Goal: Task Accomplishment & Management: Complete application form

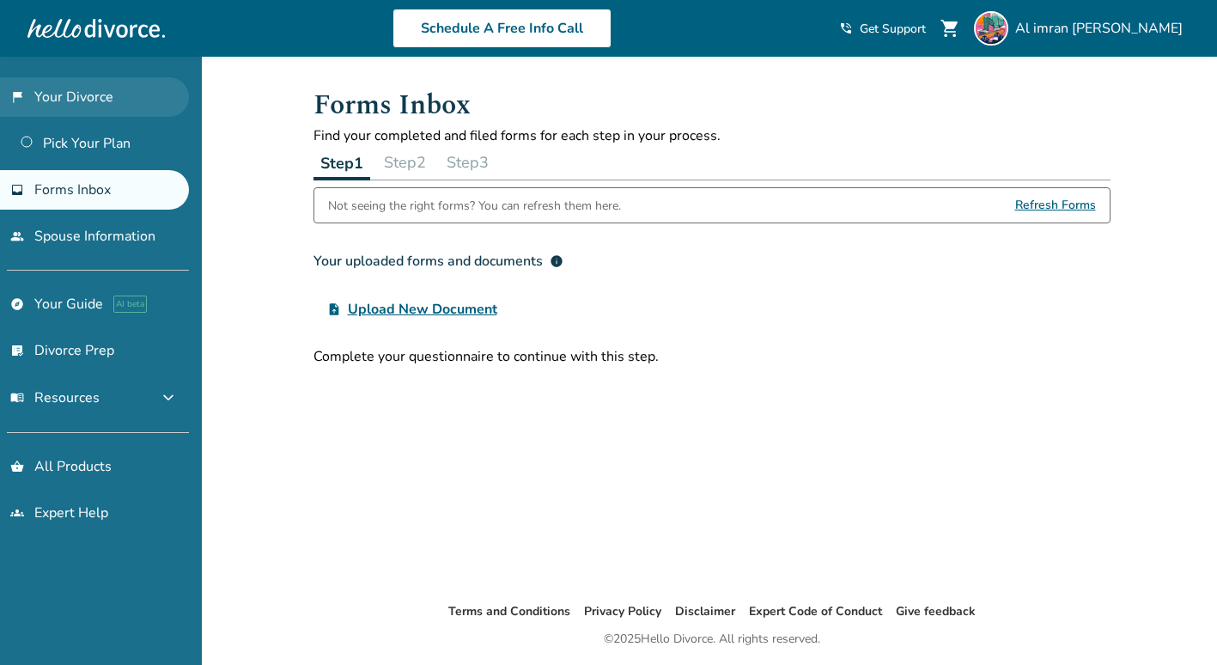
click at [85, 100] on link "flag_2 Your Divorce" at bounding box center [94, 97] width 189 height 40
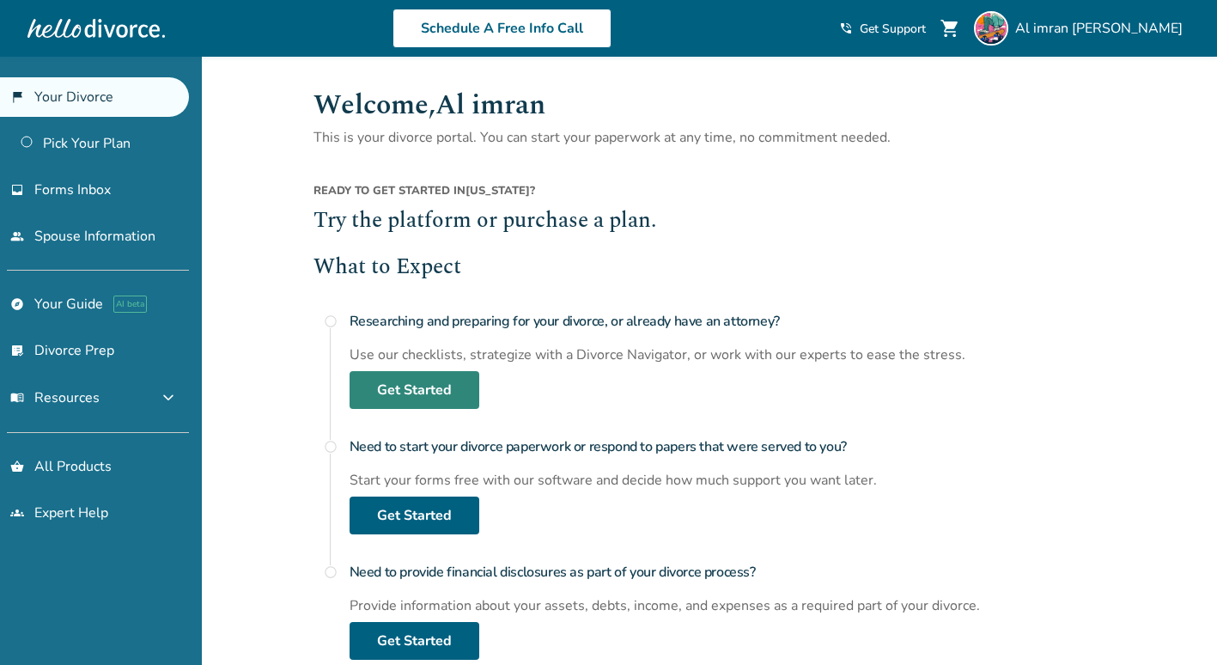
click at [381, 388] on link "Get Started" at bounding box center [415, 390] width 130 height 38
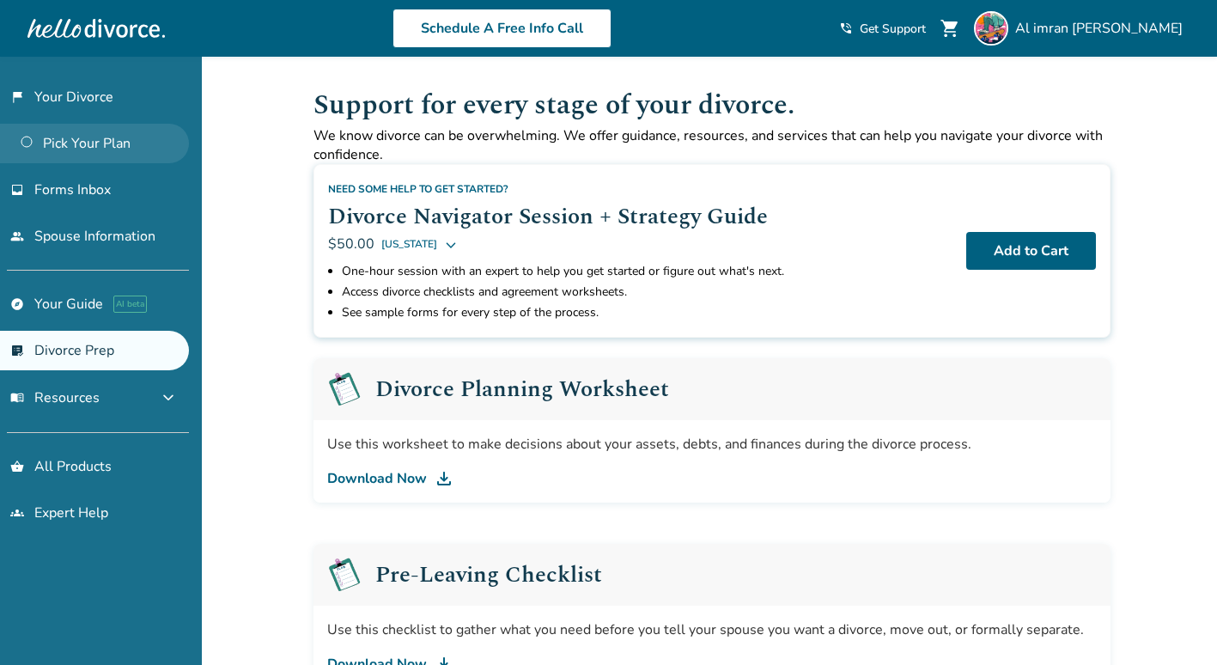
click at [78, 143] on link "Pick Your Plan" at bounding box center [94, 144] width 189 height 40
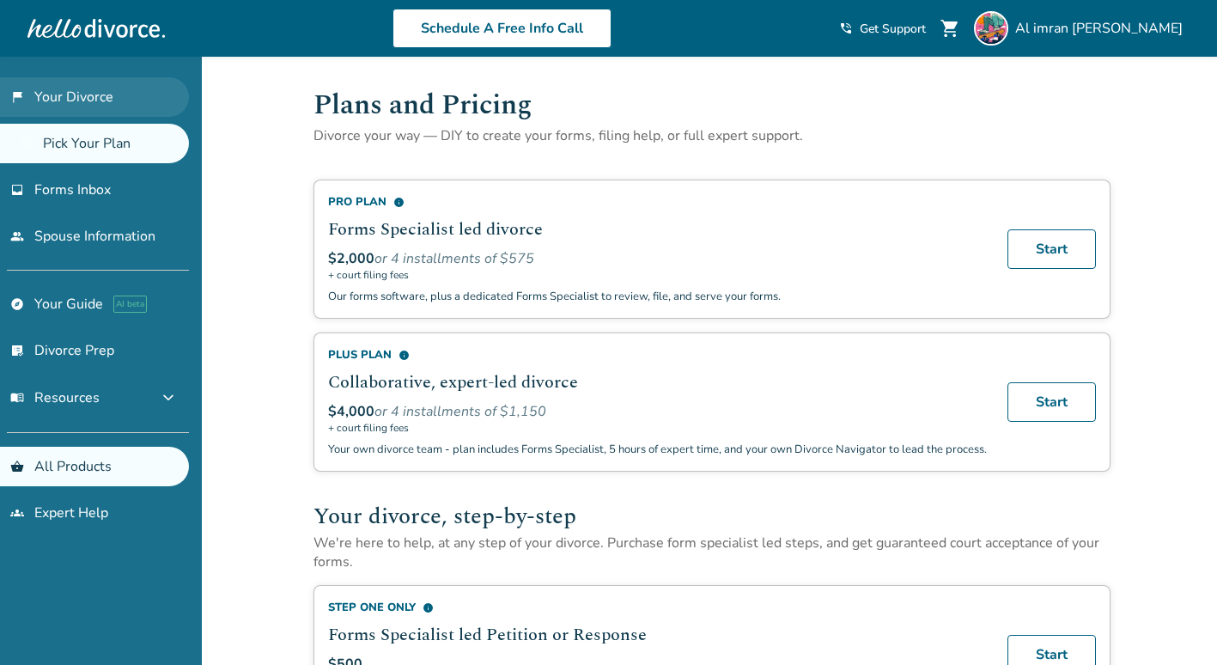
click at [111, 103] on link "flag_2 Your Divorce" at bounding box center [94, 97] width 189 height 40
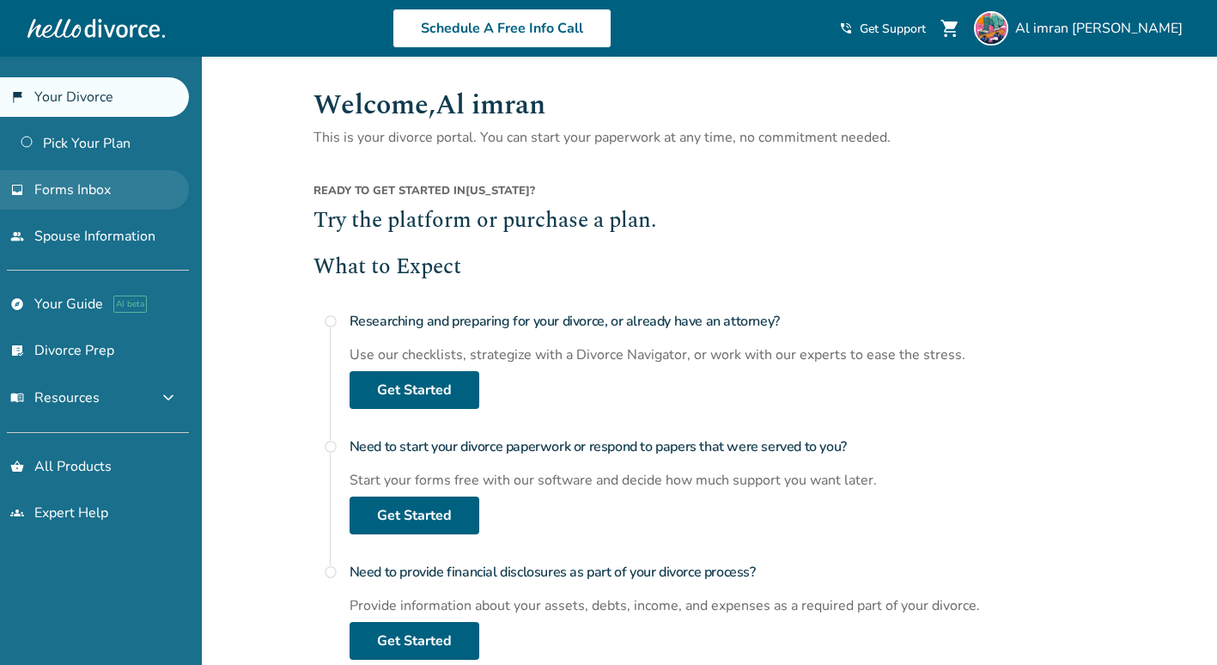
click at [91, 197] on span "Forms Inbox" at bounding box center [72, 189] width 76 height 19
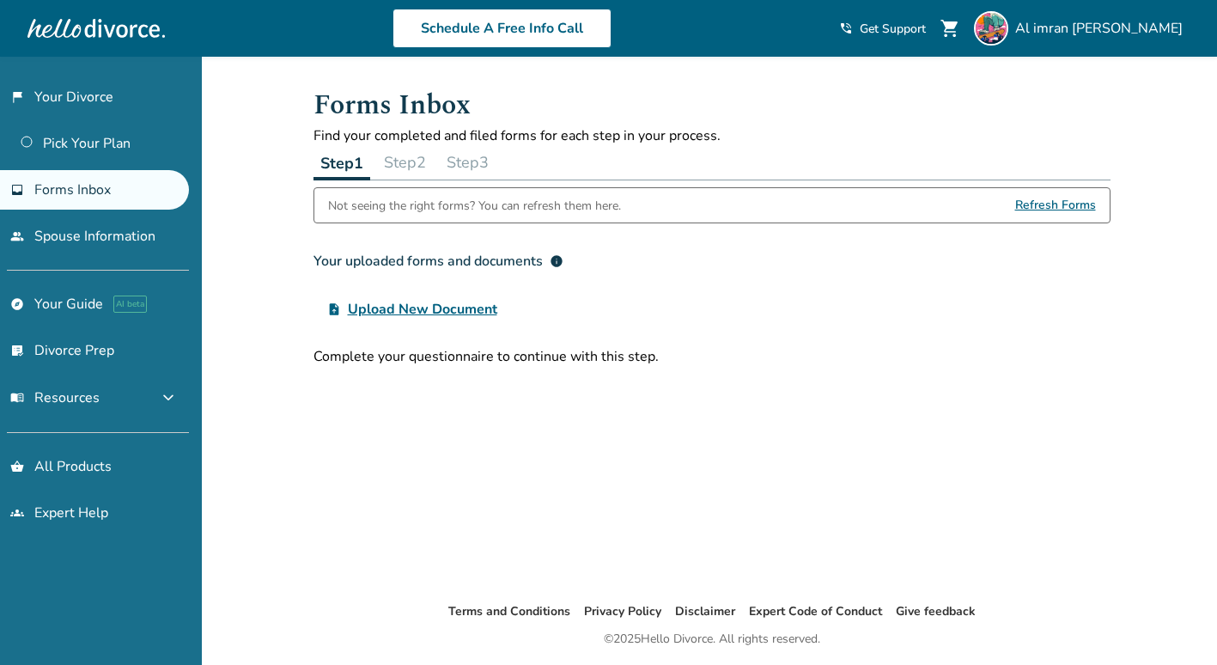
click at [401, 159] on button "Step 2" at bounding box center [405, 162] width 56 height 34
click at [63, 107] on link "flag_2 Your Divorce" at bounding box center [94, 97] width 189 height 40
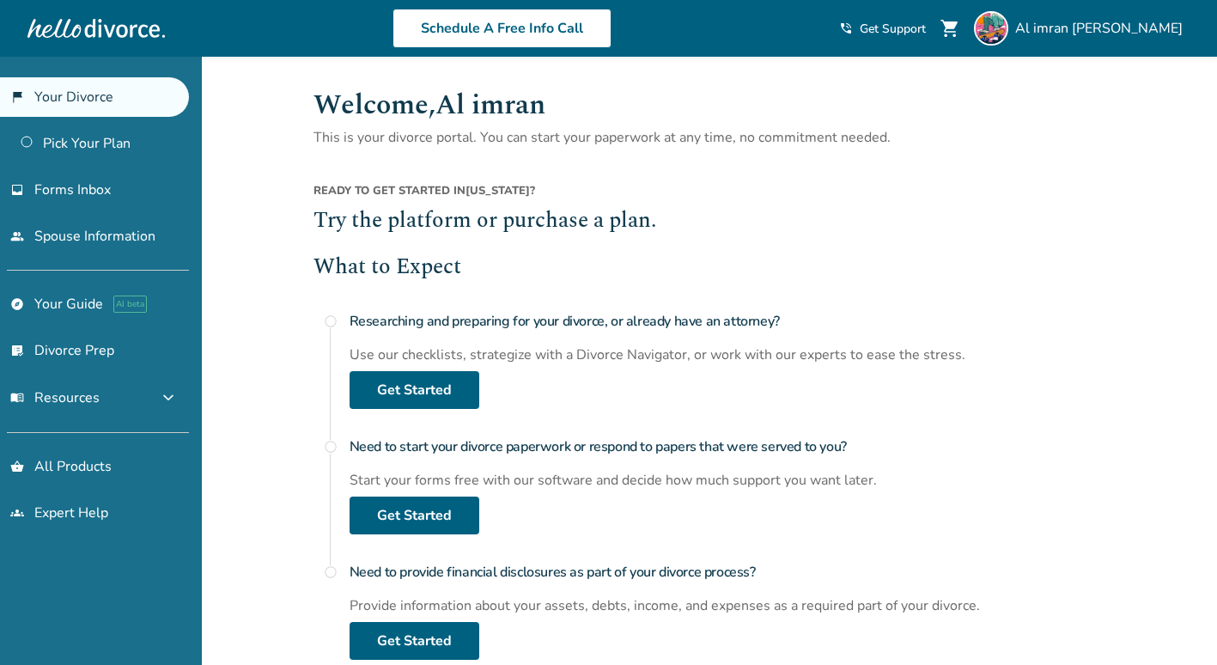
click at [70, 34] on div at bounding box center [95, 28] width 137 height 34
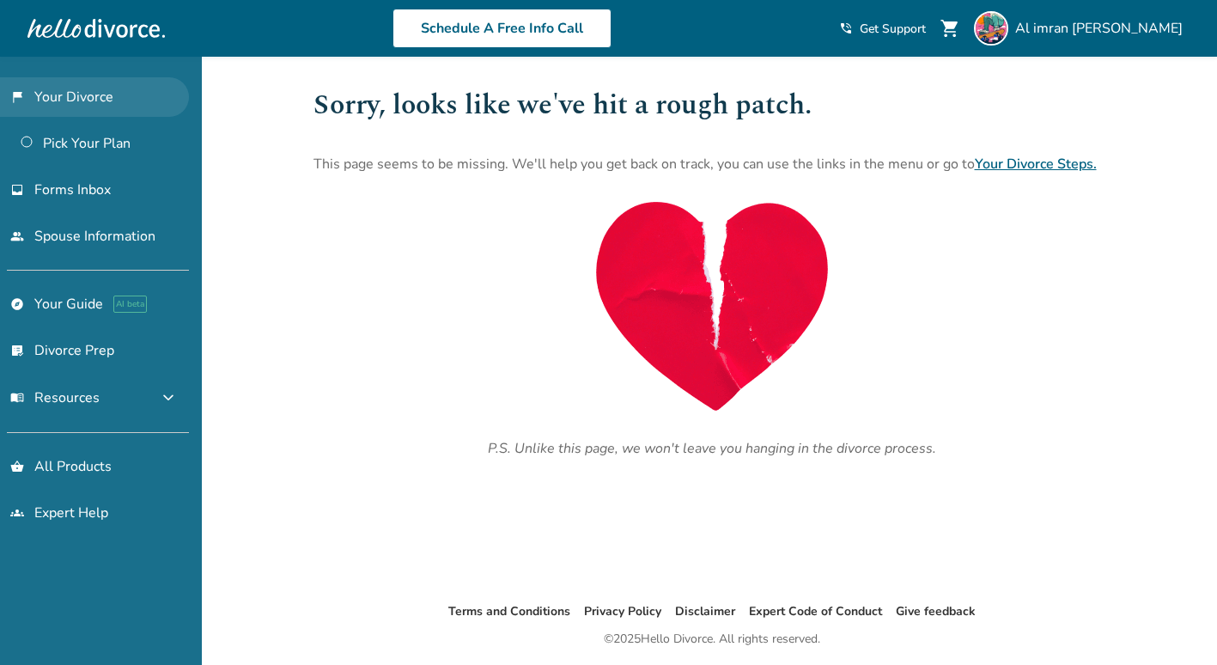
click at [77, 88] on link "flag_2 Your Divorce" at bounding box center [94, 97] width 189 height 40
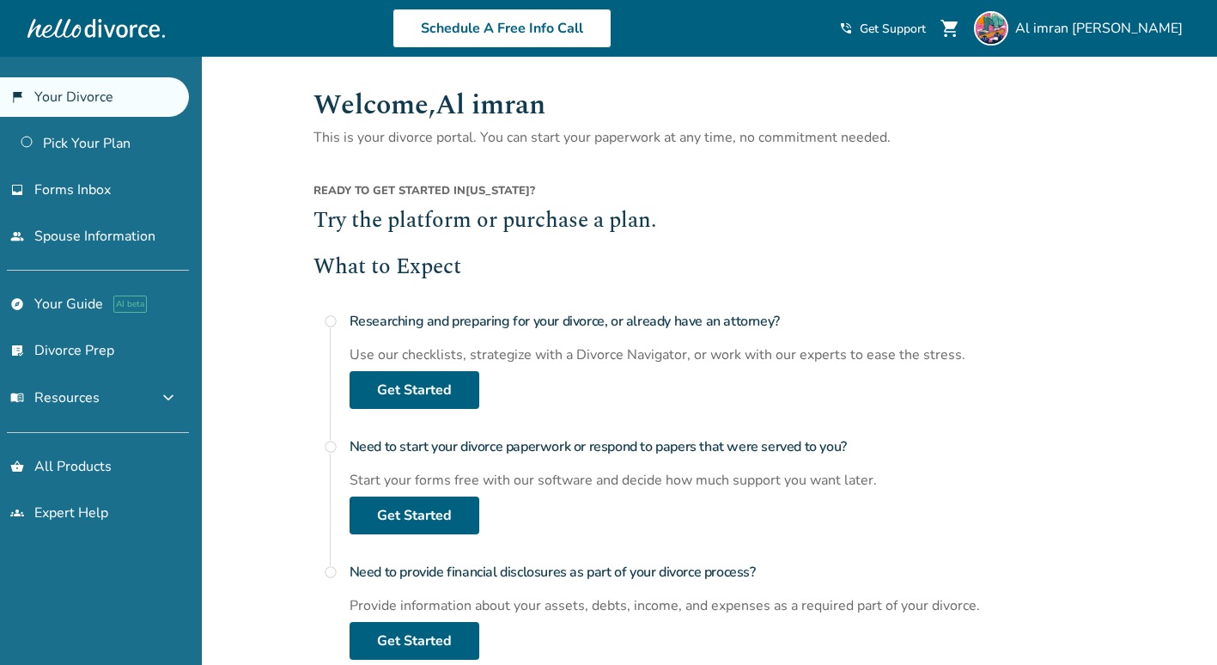
click at [78, 28] on div at bounding box center [95, 28] width 137 height 34
click at [72, 150] on link "Pick Your Plan" at bounding box center [94, 144] width 189 height 40
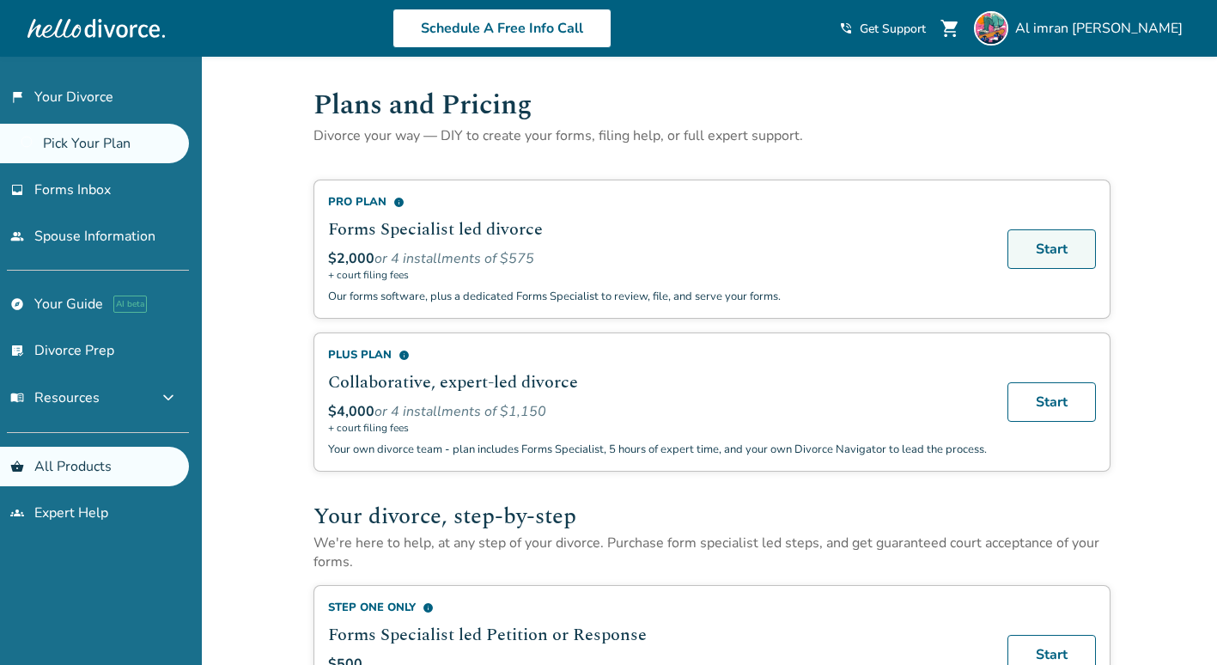
click at [1036, 246] on link "Start" at bounding box center [1052, 249] width 88 height 40
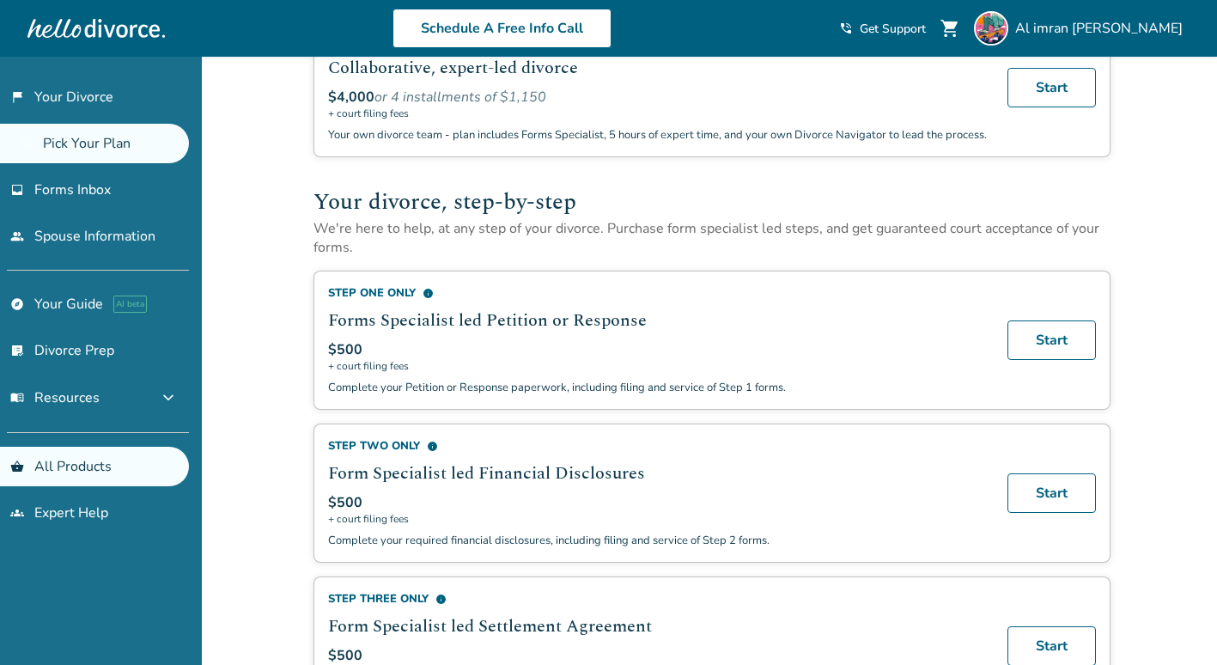
scroll to position [344, 0]
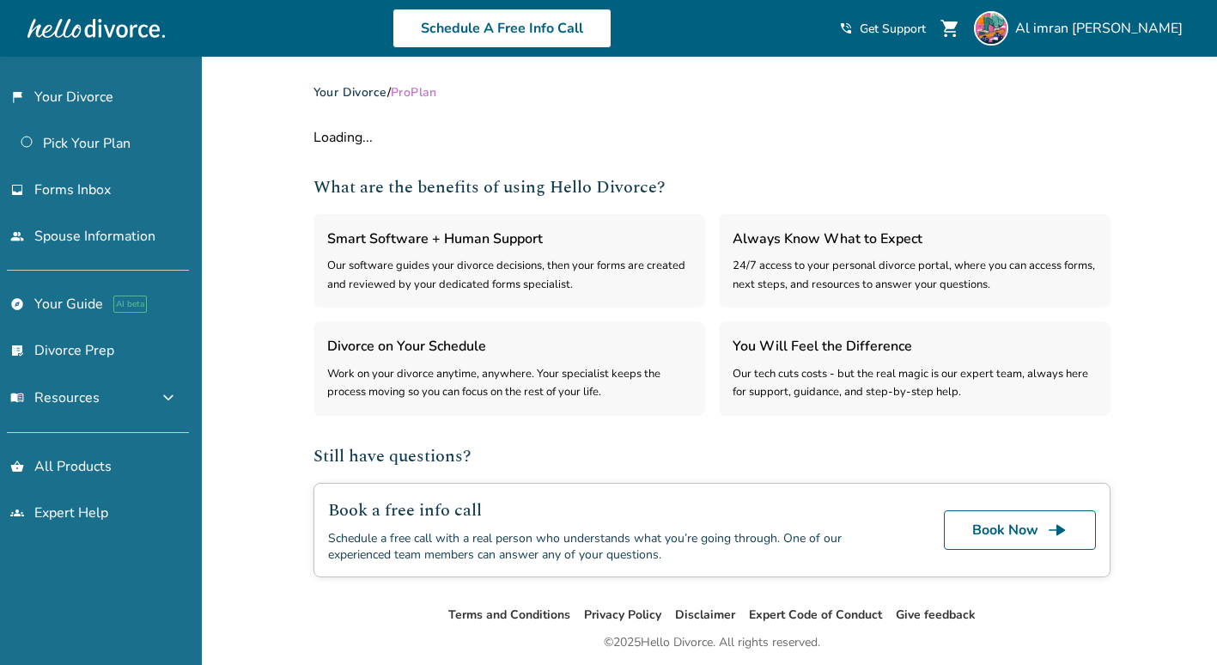
scroll to position [60, 0]
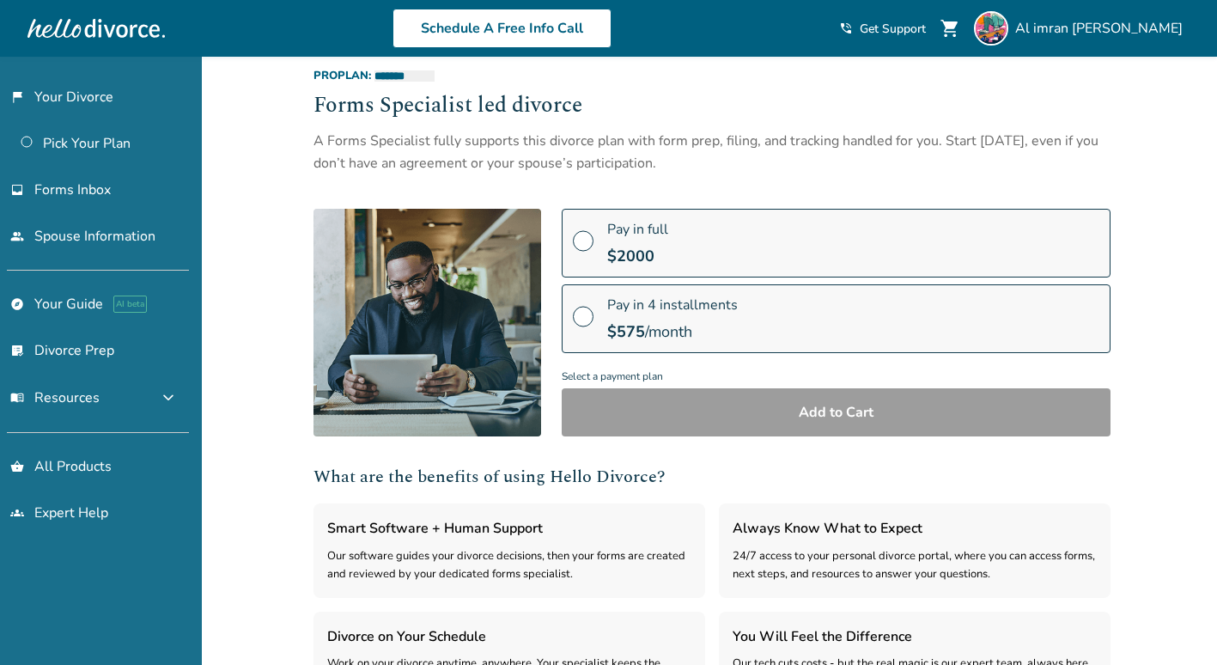
select select "***"
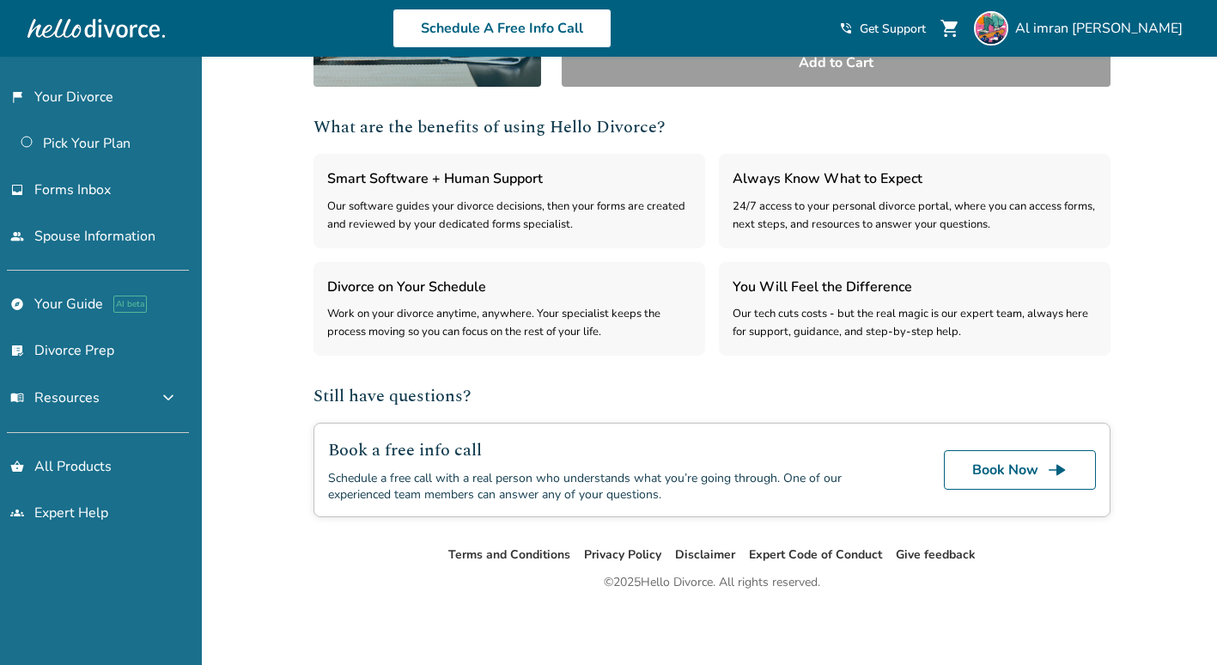
scroll to position [0, 0]
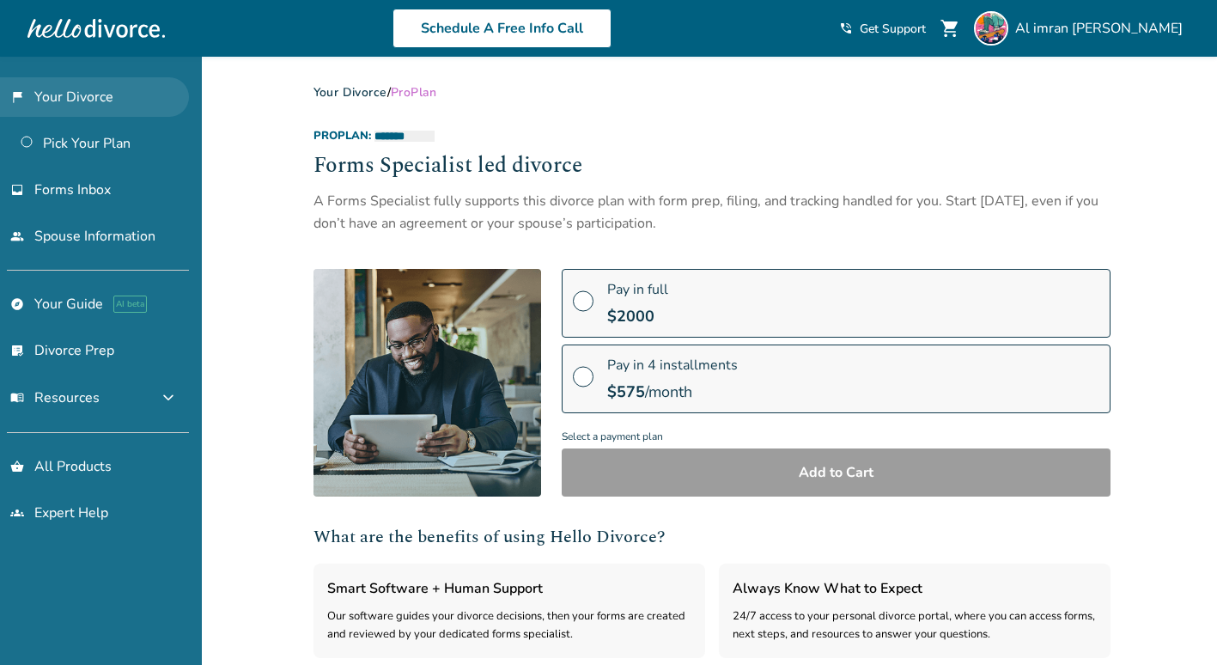
click at [85, 102] on link "flag_2 Your Divorce" at bounding box center [94, 97] width 189 height 40
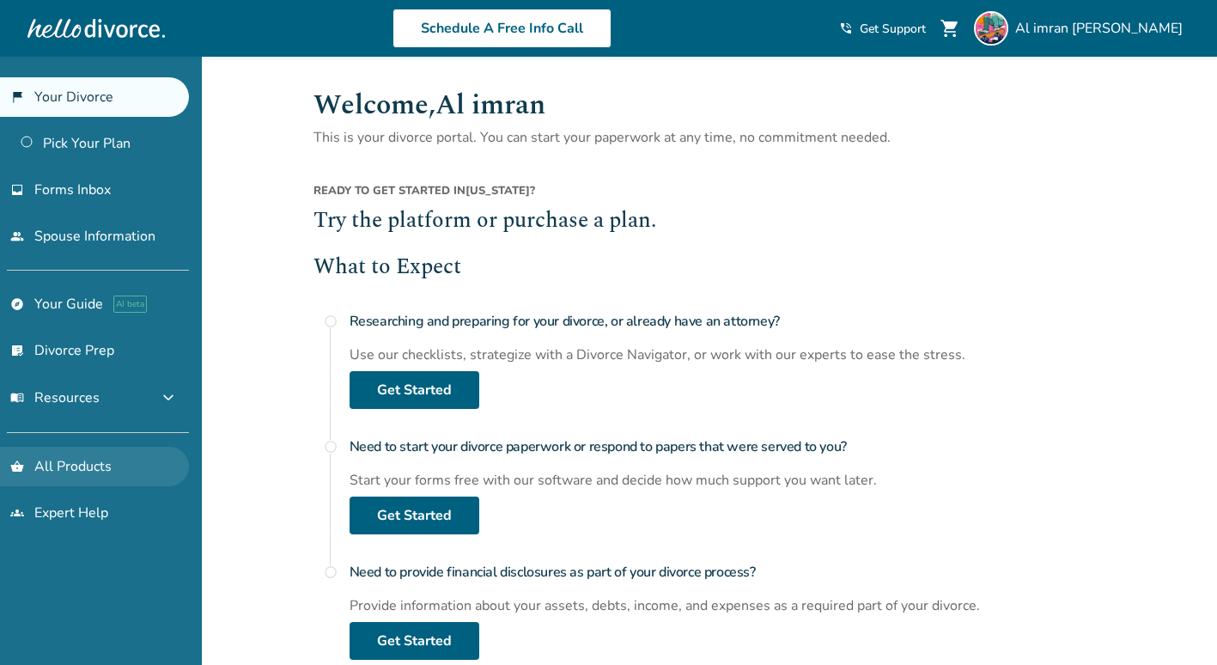
click at [62, 465] on link "shopping_basket All Products" at bounding box center [94, 467] width 189 height 40
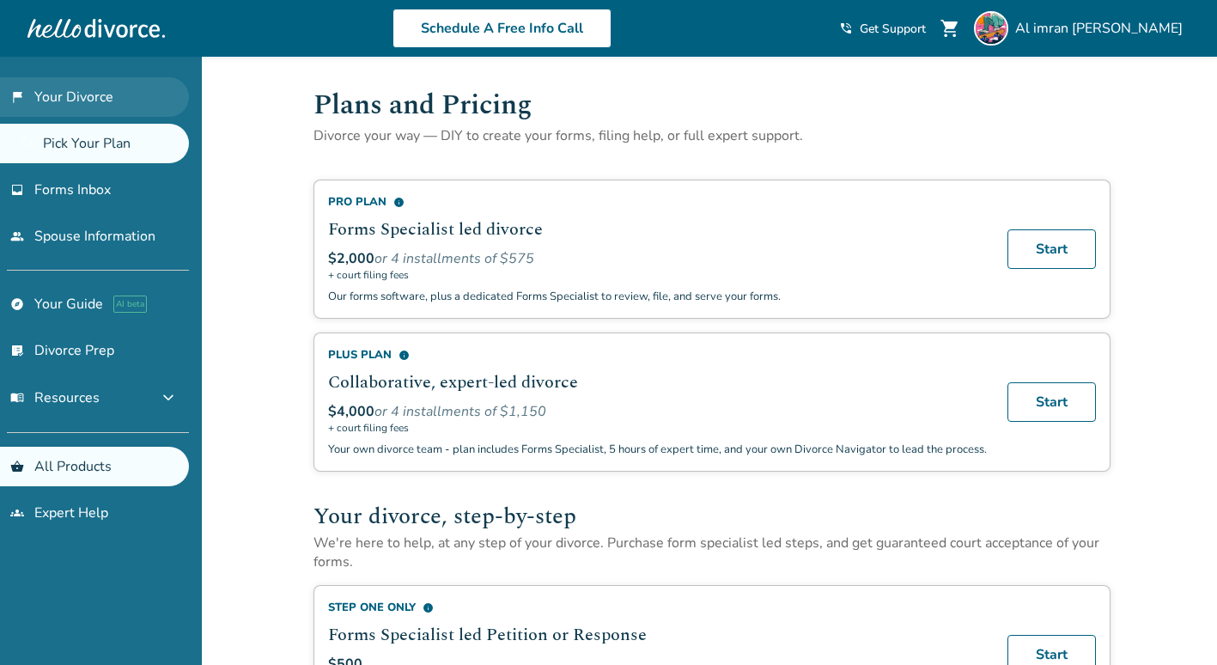
click at [131, 95] on link "flag_2 Your Divorce" at bounding box center [94, 97] width 189 height 40
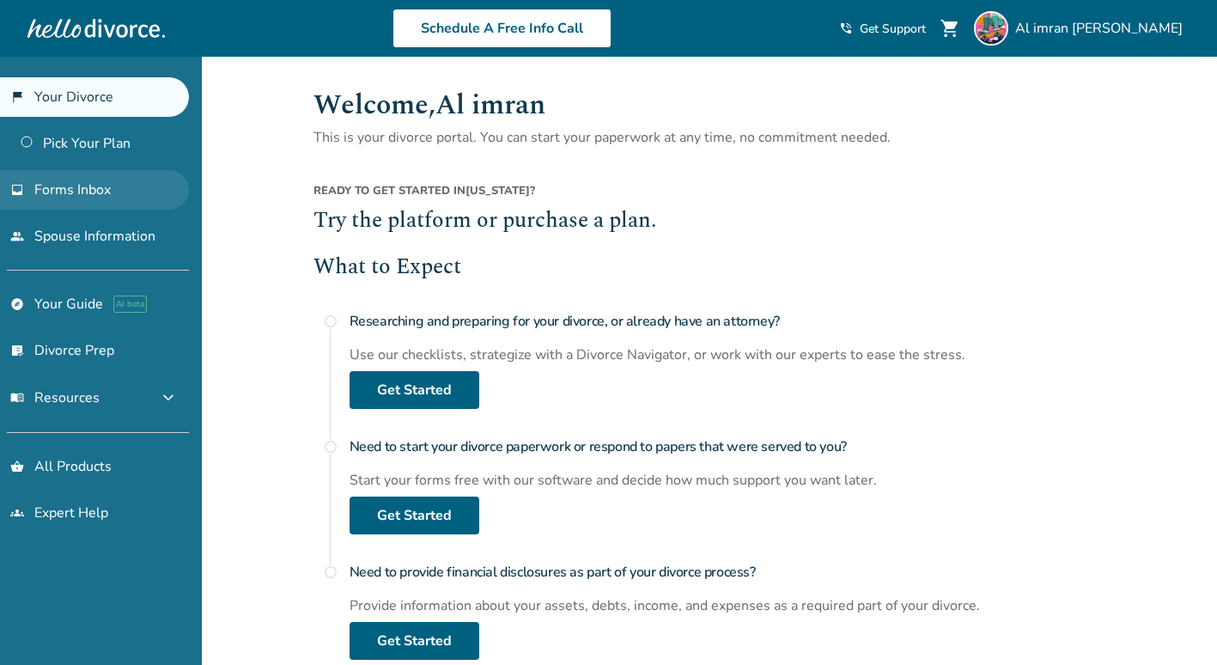
click at [92, 189] on span "Forms Inbox" at bounding box center [72, 189] width 76 height 19
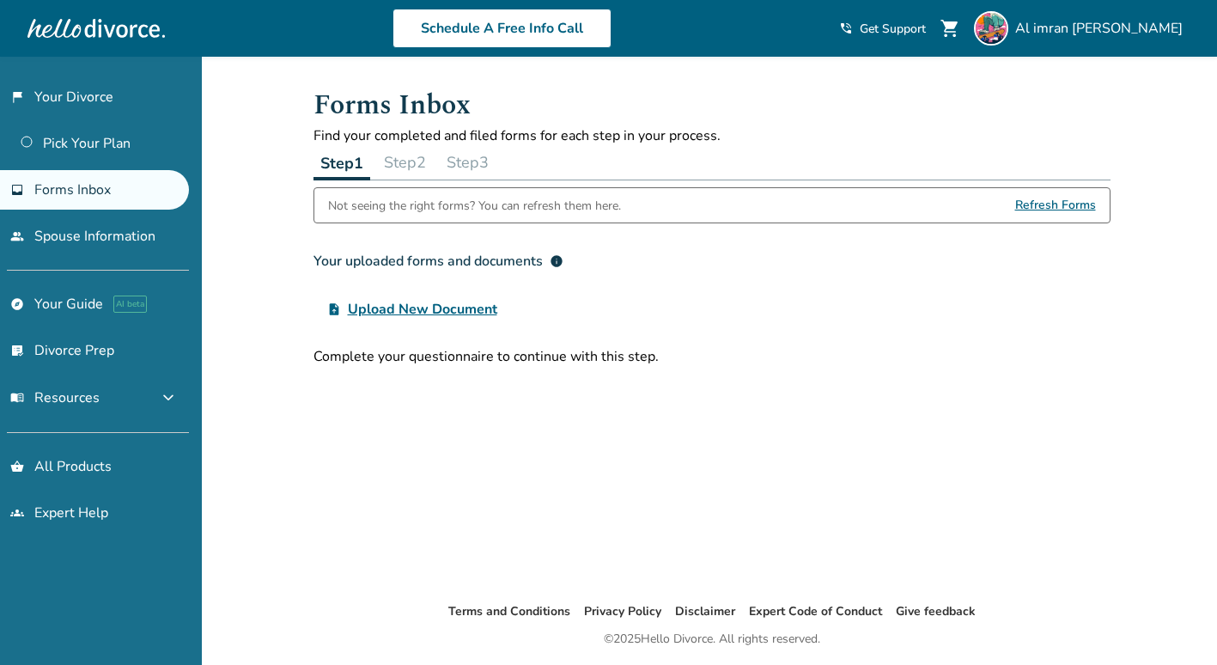
click at [408, 167] on button "Step 2" at bounding box center [405, 162] width 56 height 34
click at [477, 163] on button "Step 3" at bounding box center [468, 162] width 56 height 34
click at [359, 162] on button "Step 1" at bounding box center [342, 162] width 56 height 34
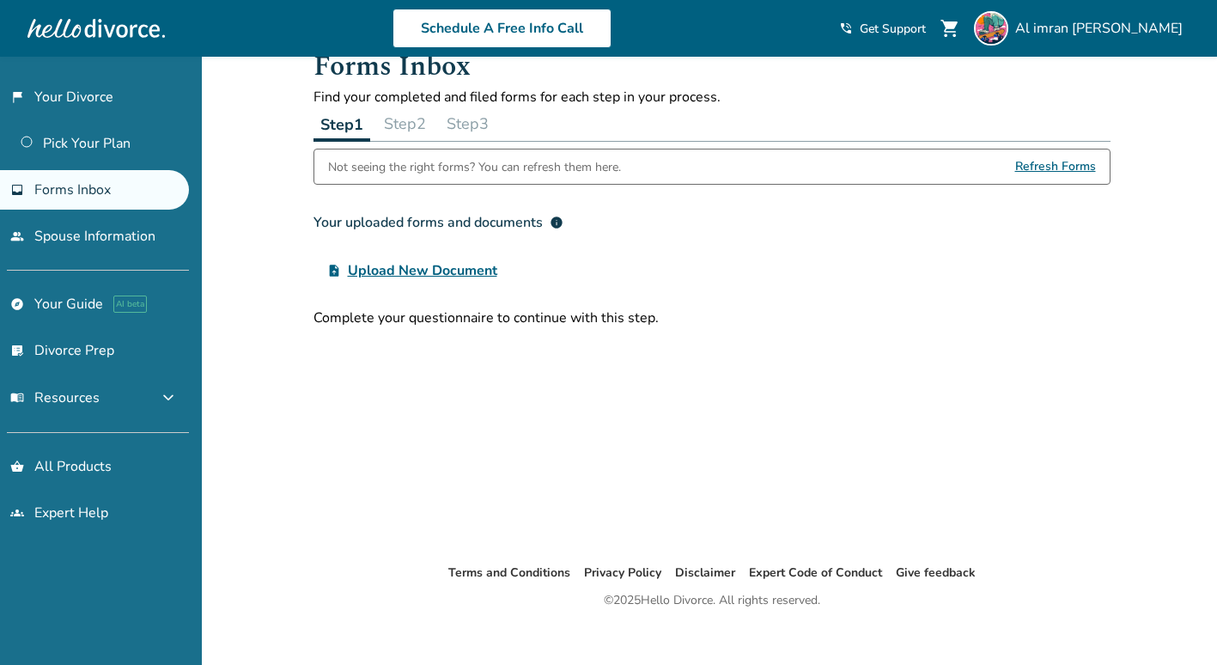
scroll to position [57, 0]
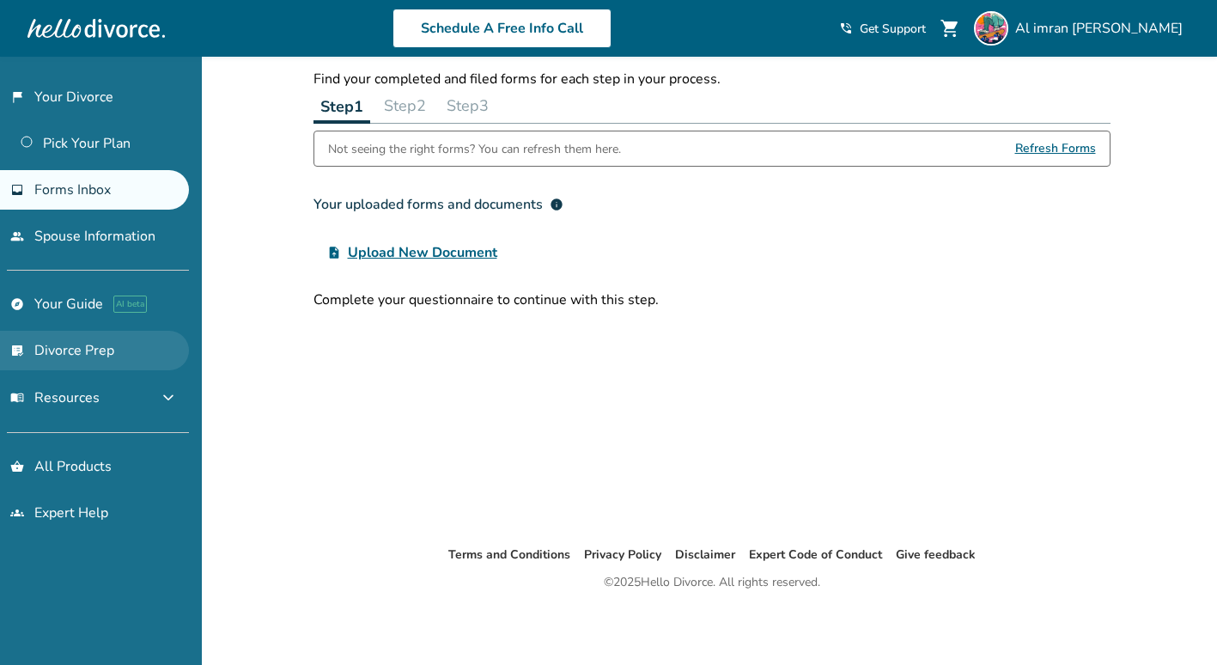
click at [94, 346] on link "list_alt_check Divorce Prep" at bounding box center [94, 351] width 189 height 40
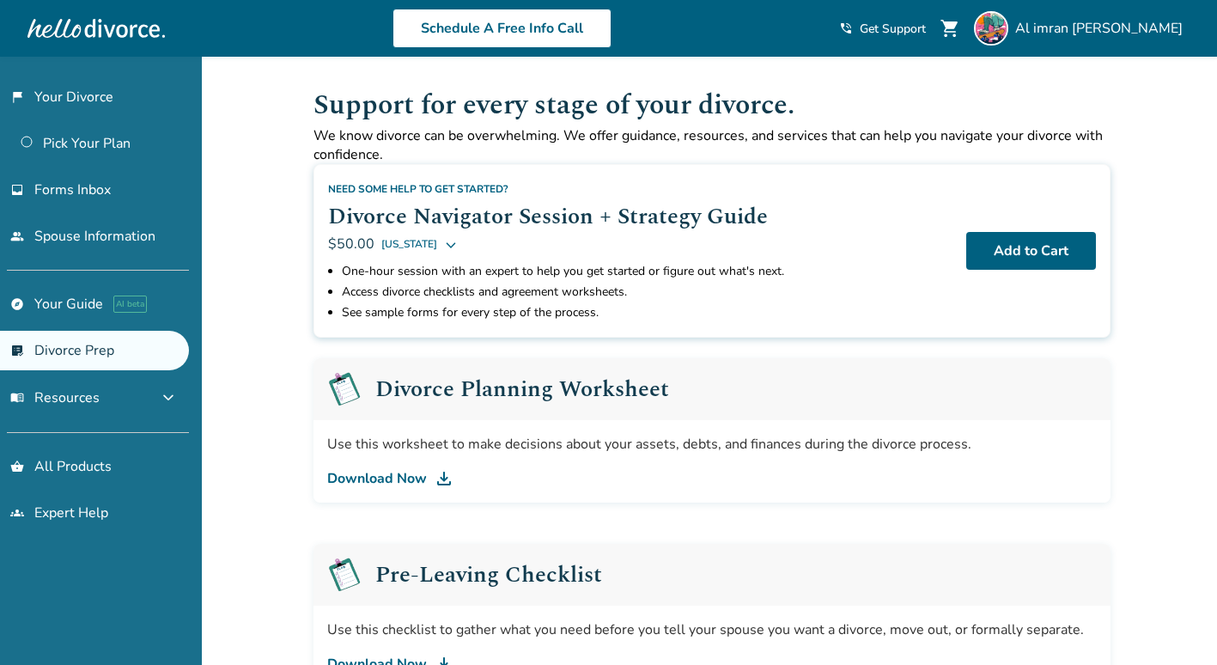
scroll to position [86, 0]
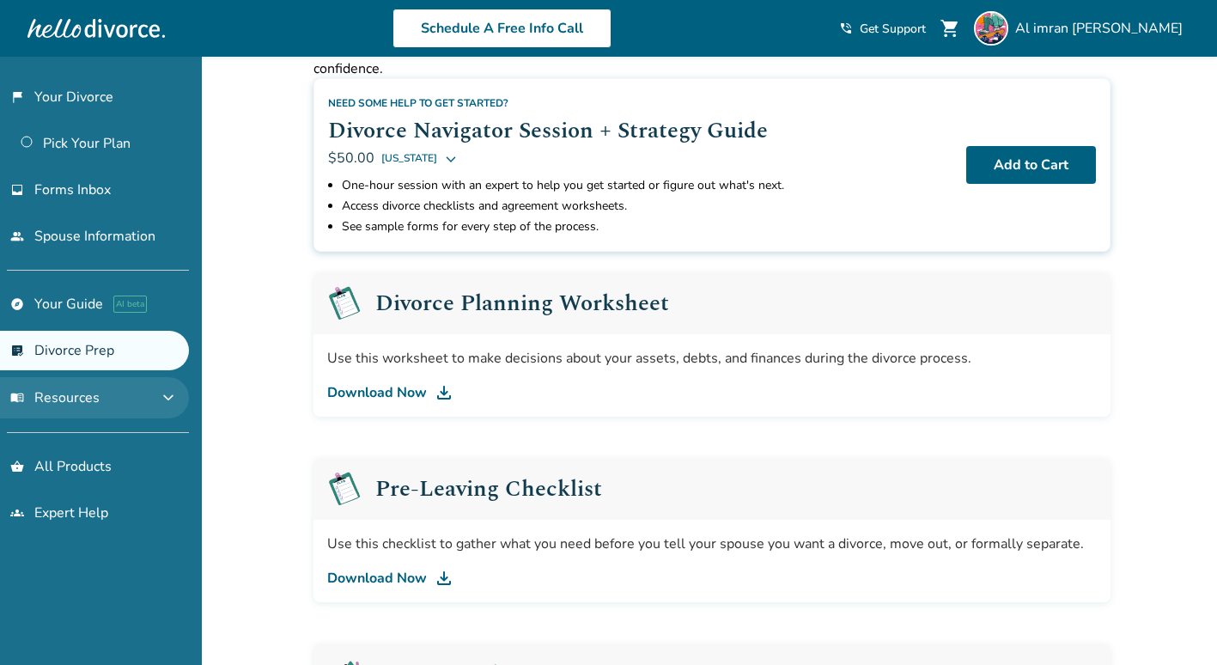
click at [171, 404] on span "expand_more" at bounding box center [168, 398] width 21 height 21
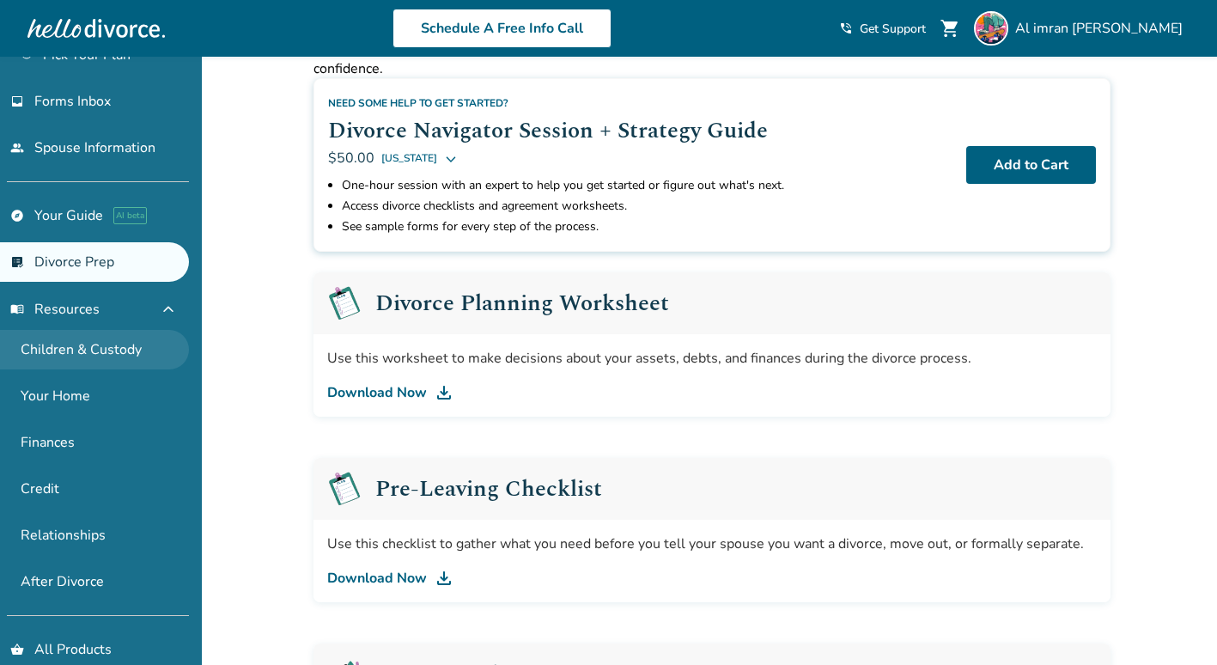
scroll to position [160, 0]
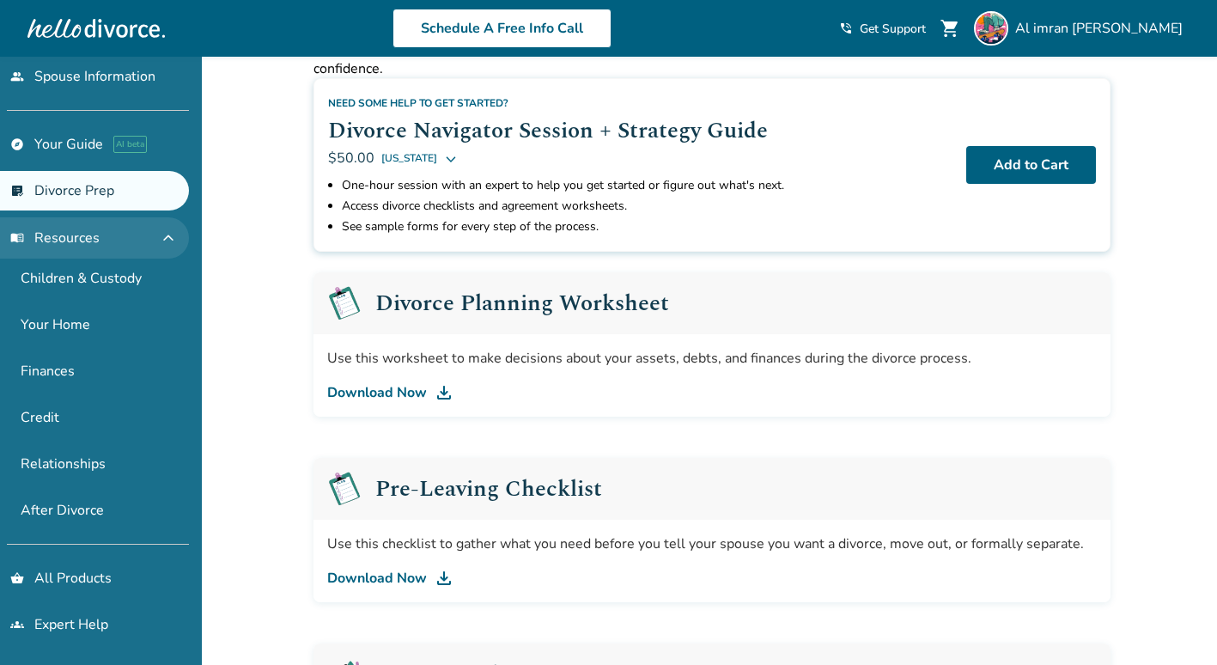
click at [104, 248] on button "menu_book Resources expand_less" at bounding box center [94, 237] width 189 height 41
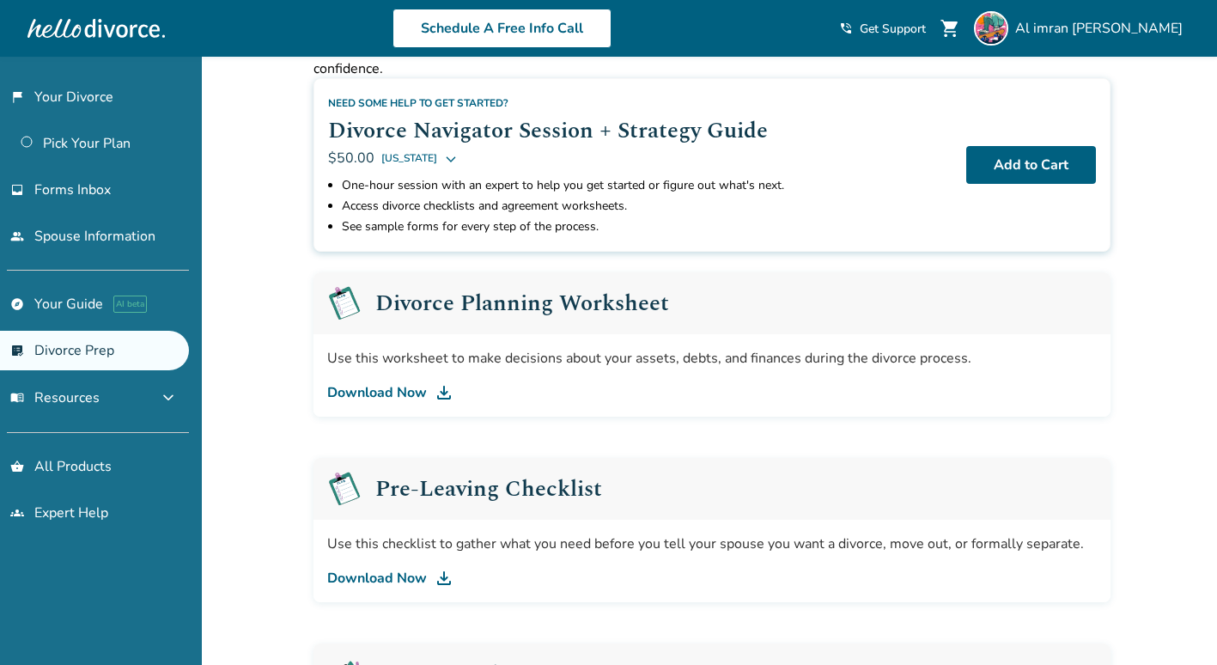
scroll to position [0, 0]
click at [67, 392] on span "menu_book Resources" at bounding box center [54, 397] width 89 height 19
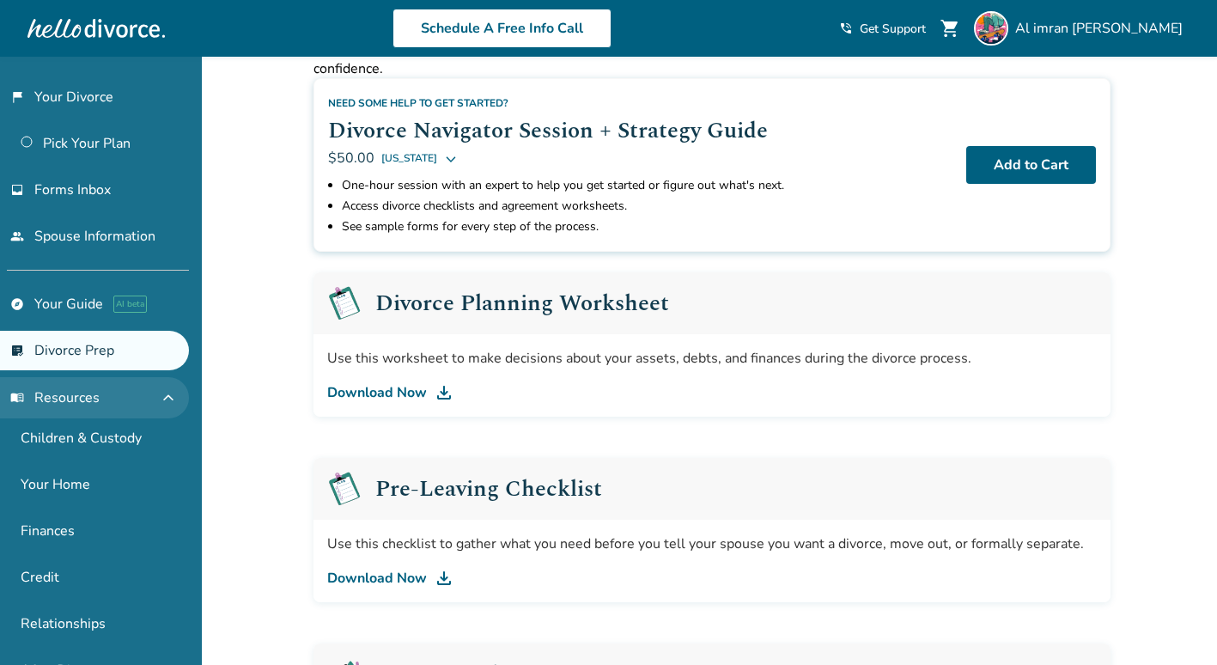
click at [68, 393] on span "menu_book Resources" at bounding box center [54, 397] width 89 height 19
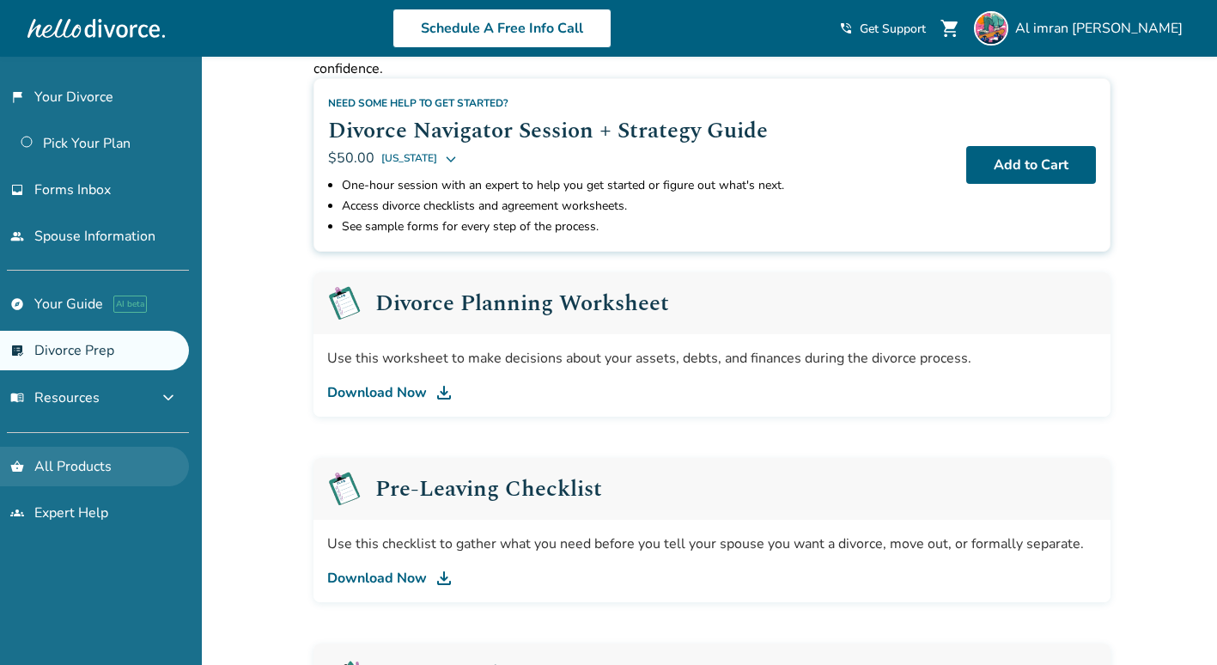
click at [78, 467] on link "shopping_basket All Products" at bounding box center [94, 467] width 189 height 40
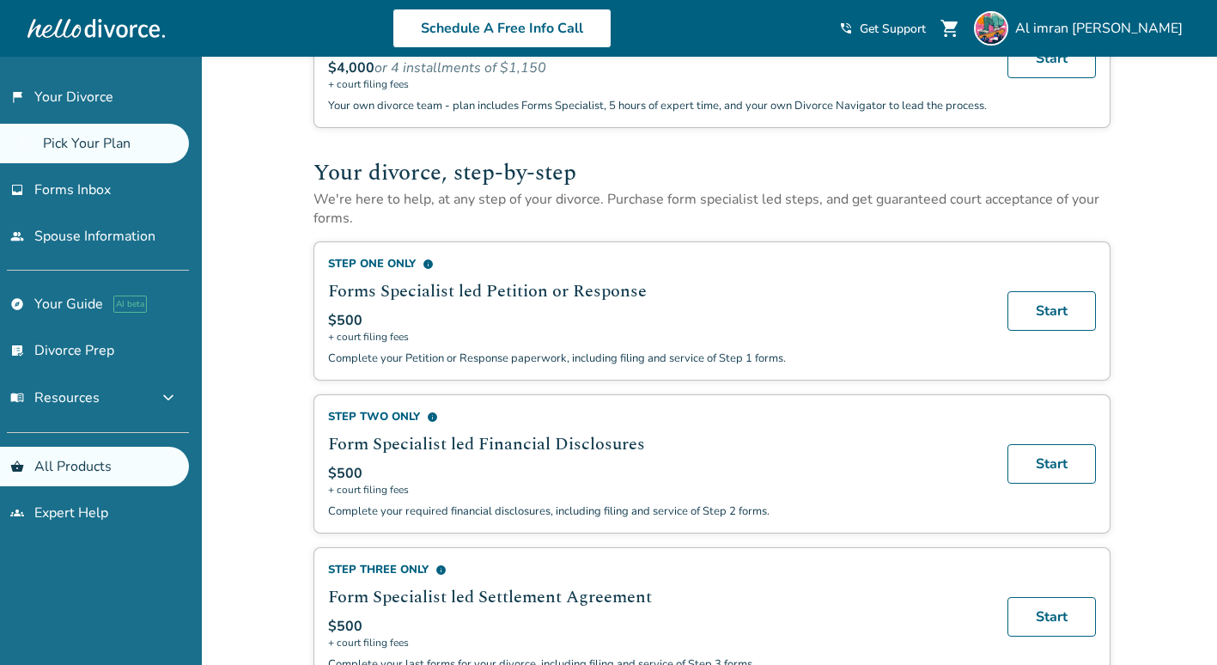
scroll to position [172, 0]
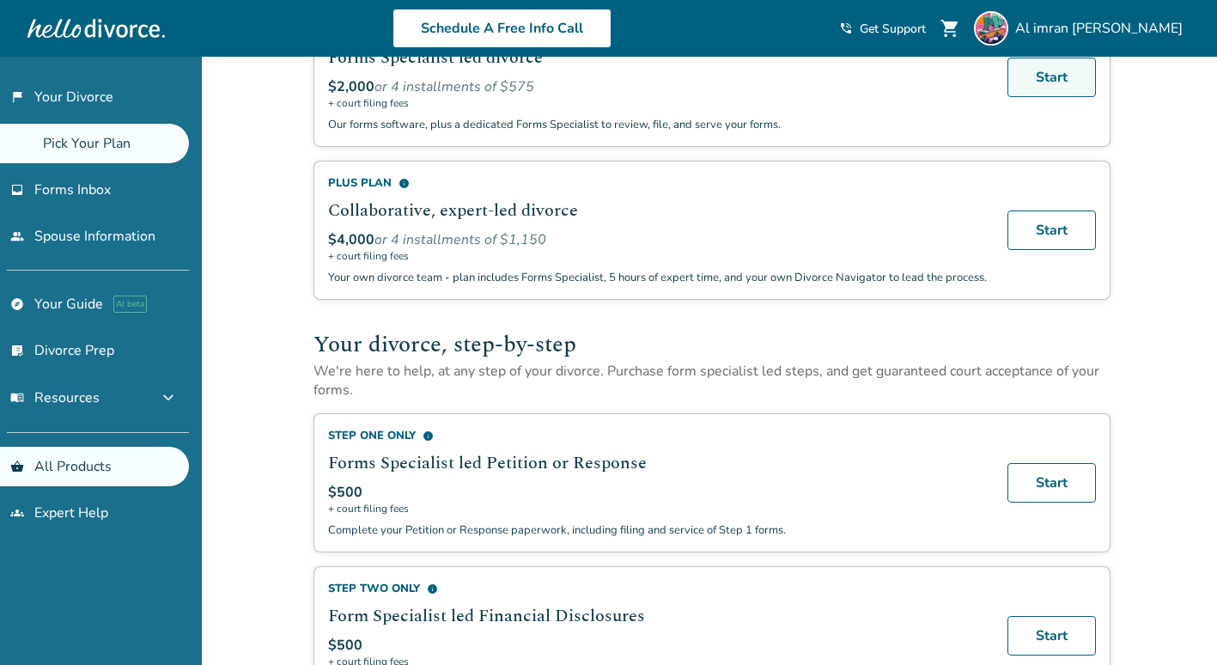
click at [1036, 76] on link "Start" at bounding box center [1052, 78] width 88 height 40
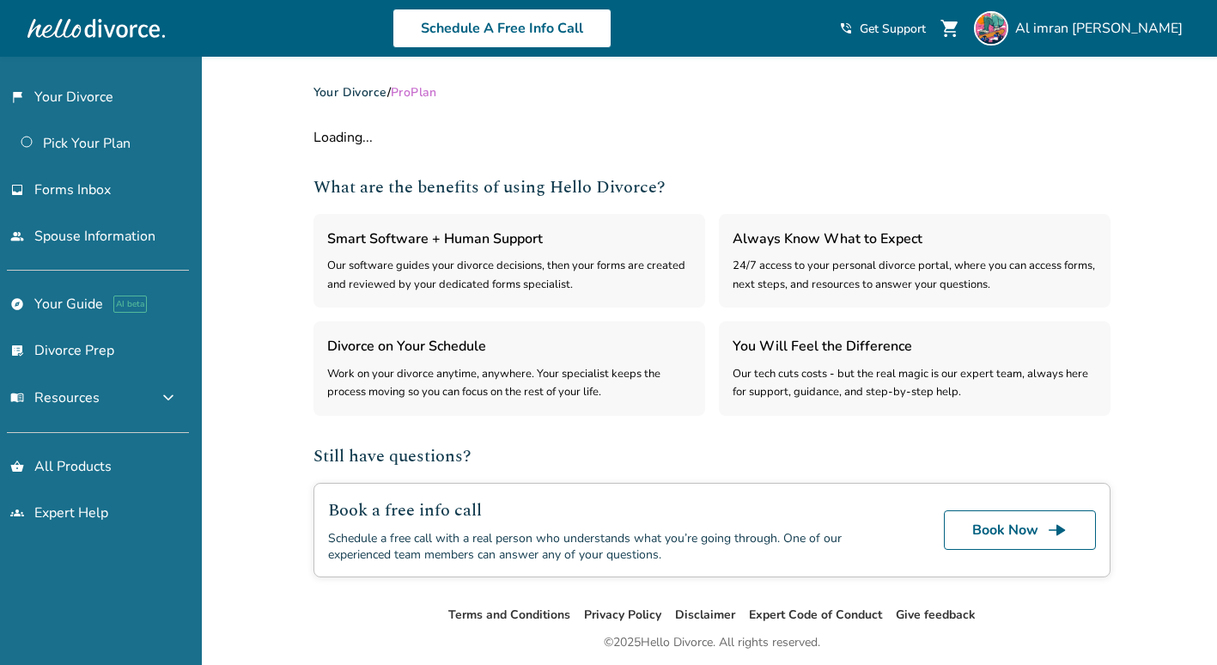
select select "***"
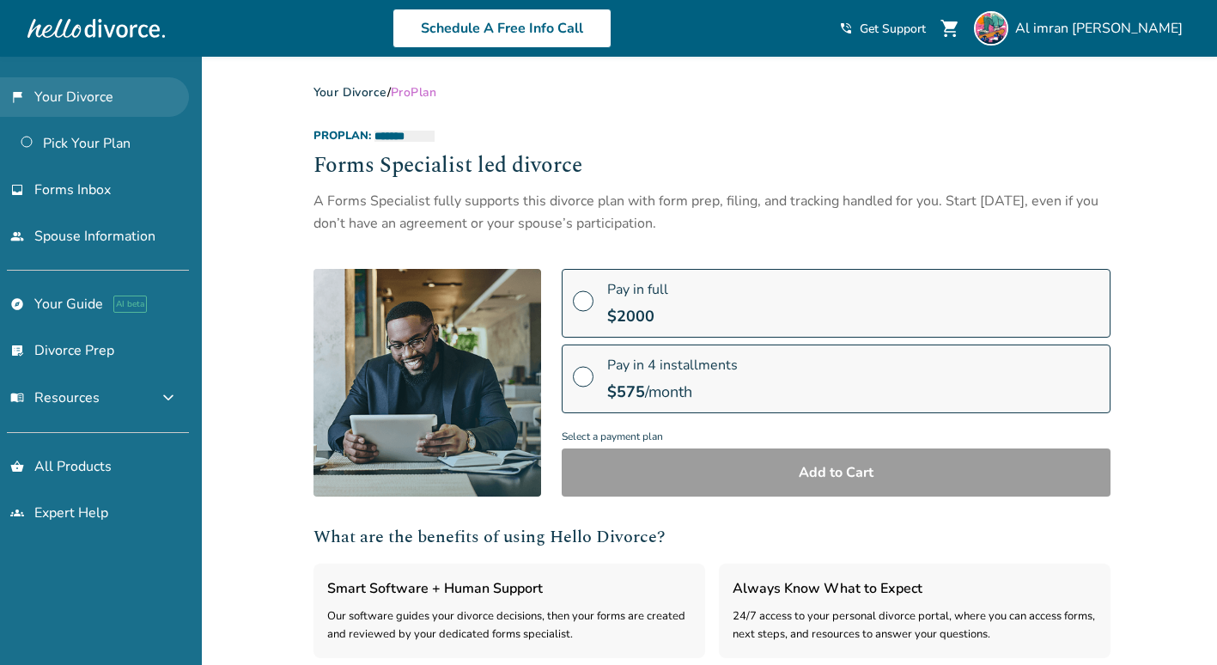
click at [92, 99] on link "flag_2 Your Divorce" at bounding box center [94, 97] width 189 height 40
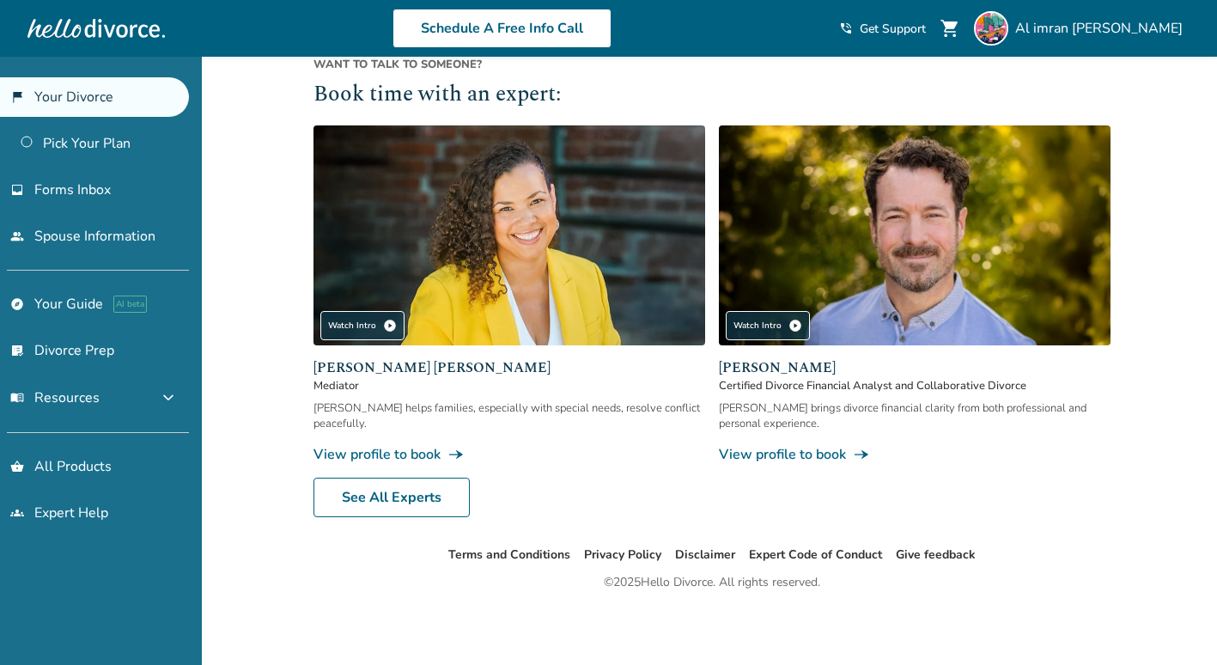
scroll to position [1004, 0]
click at [406, 507] on link "See All Experts" at bounding box center [392, 498] width 156 height 40
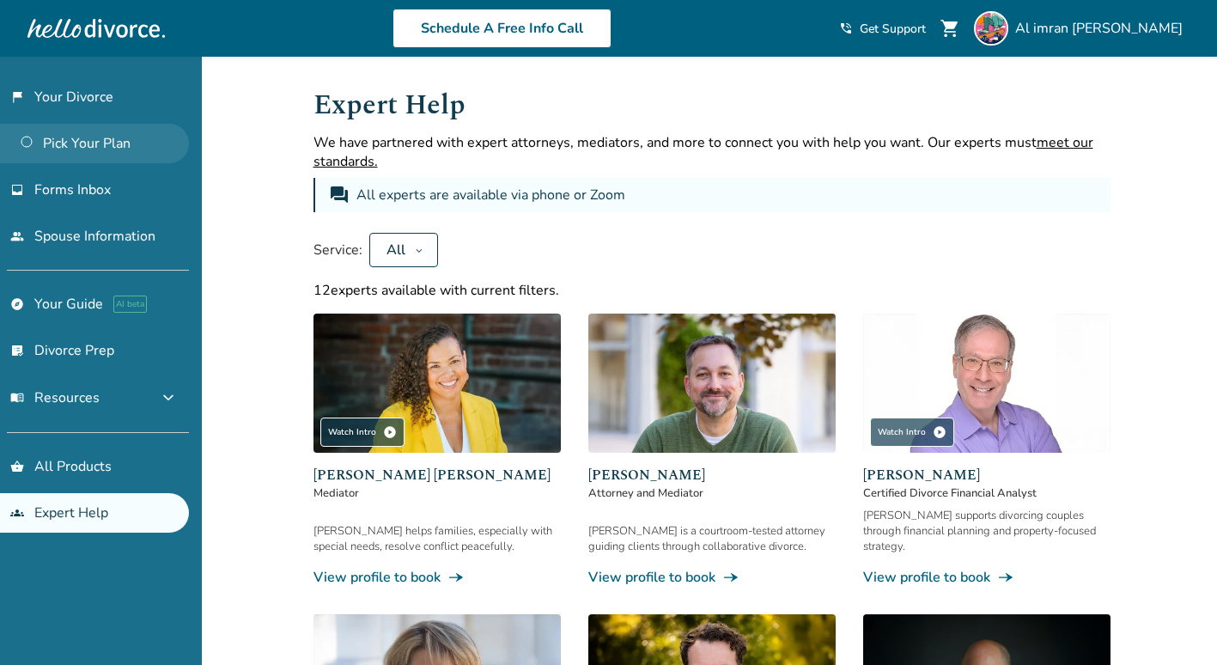
click at [95, 137] on link "Pick Your Plan" at bounding box center [94, 144] width 189 height 40
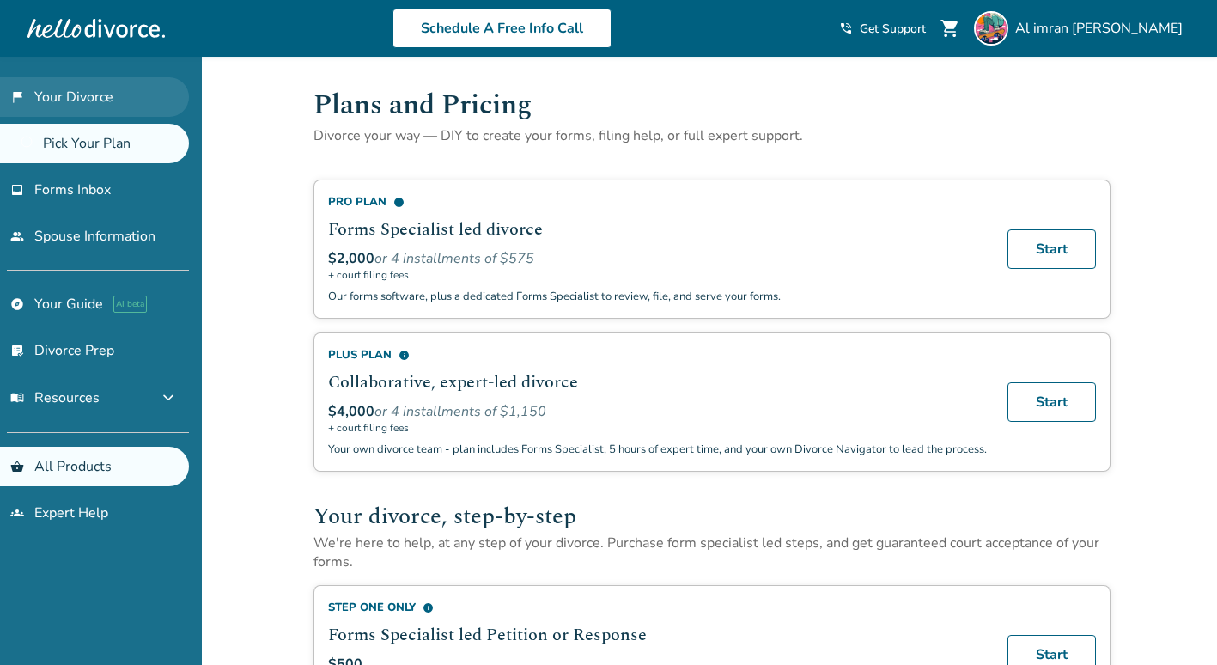
click at [105, 107] on link "flag_2 Your Divorce" at bounding box center [94, 97] width 189 height 40
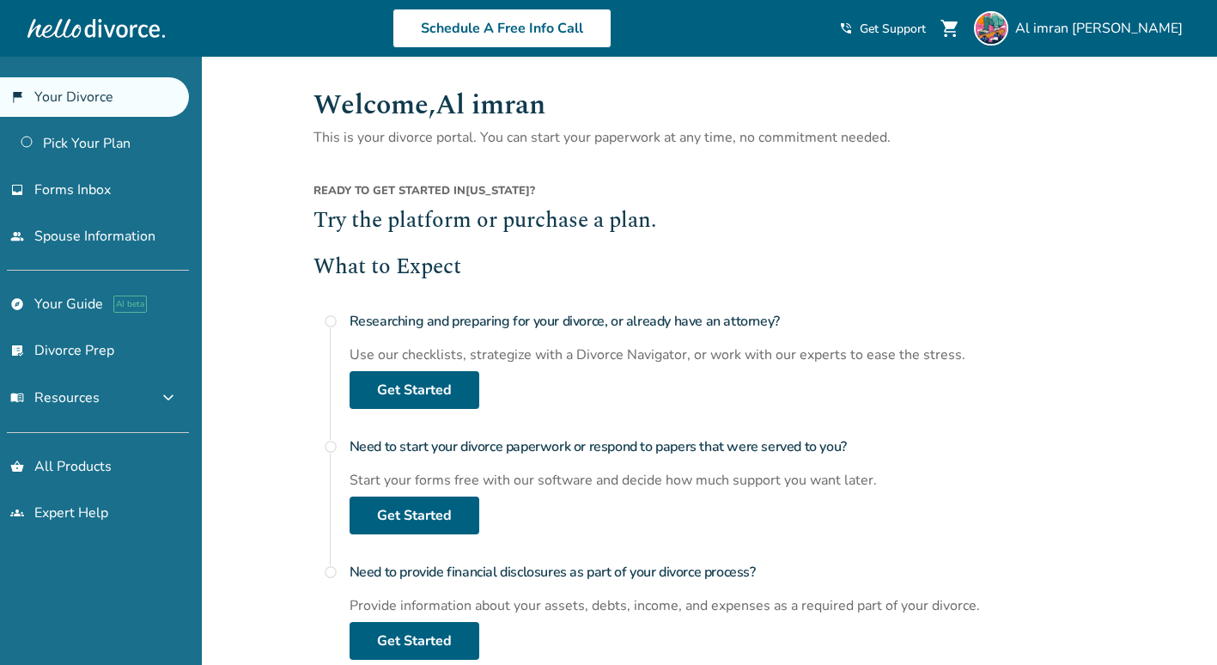
click at [759, 374] on div "Researching and preparing for your divorce, or already have an attorney? Use ou…" at bounding box center [730, 356] width 761 height 105
click at [89, 103] on link "flag_2 Your Divorce" at bounding box center [94, 97] width 189 height 40
click at [107, 127] on link "Pick Your Plan" at bounding box center [94, 144] width 189 height 40
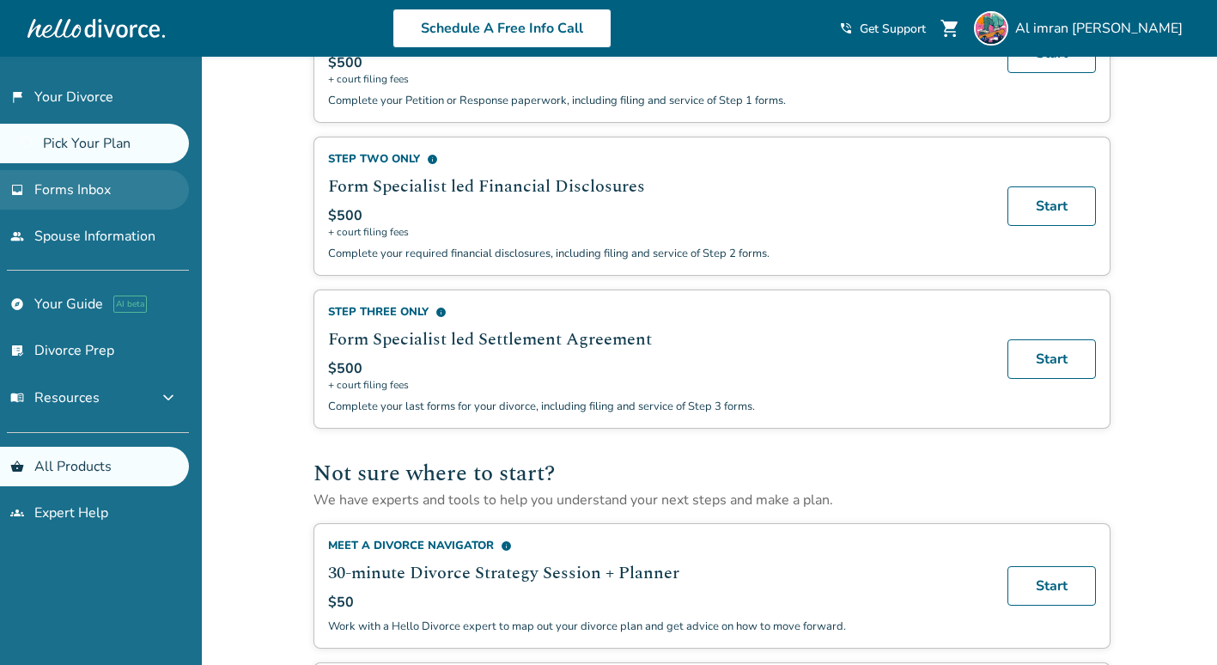
click at [113, 195] on link "inbox Forms Inbox" at bounding box center [94, 190] width 189 height 40
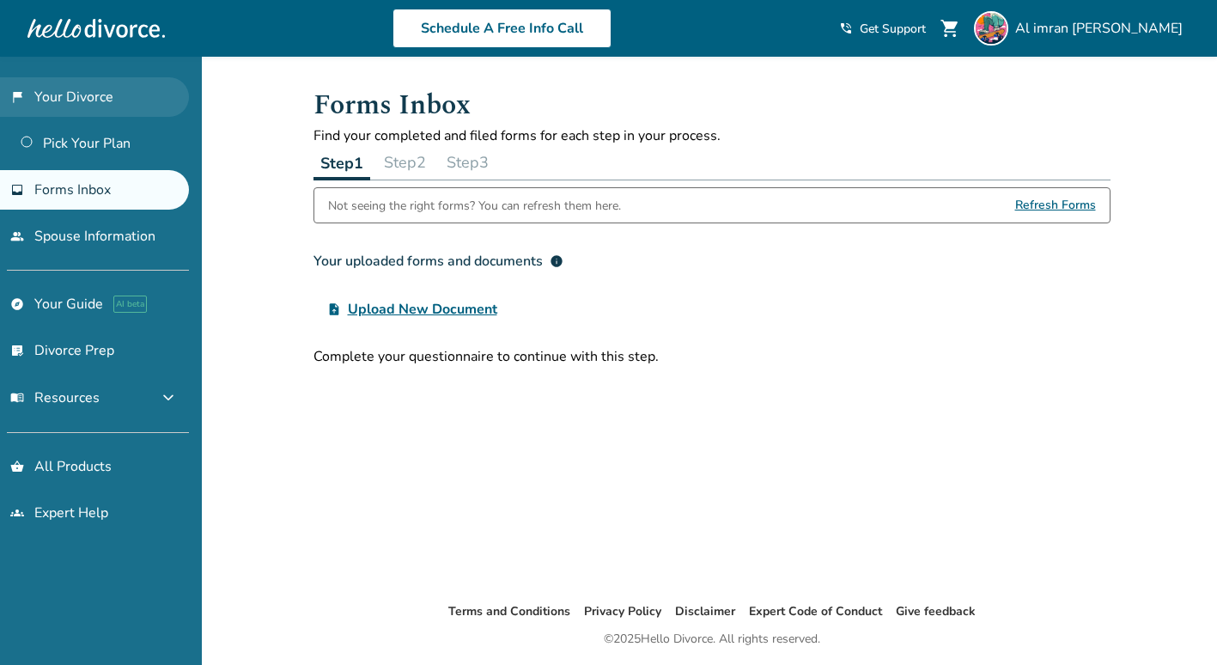
click at [85, 98] on link "flag_2 Your Divorce" at bounding box center [94, 97] width 189 height 40
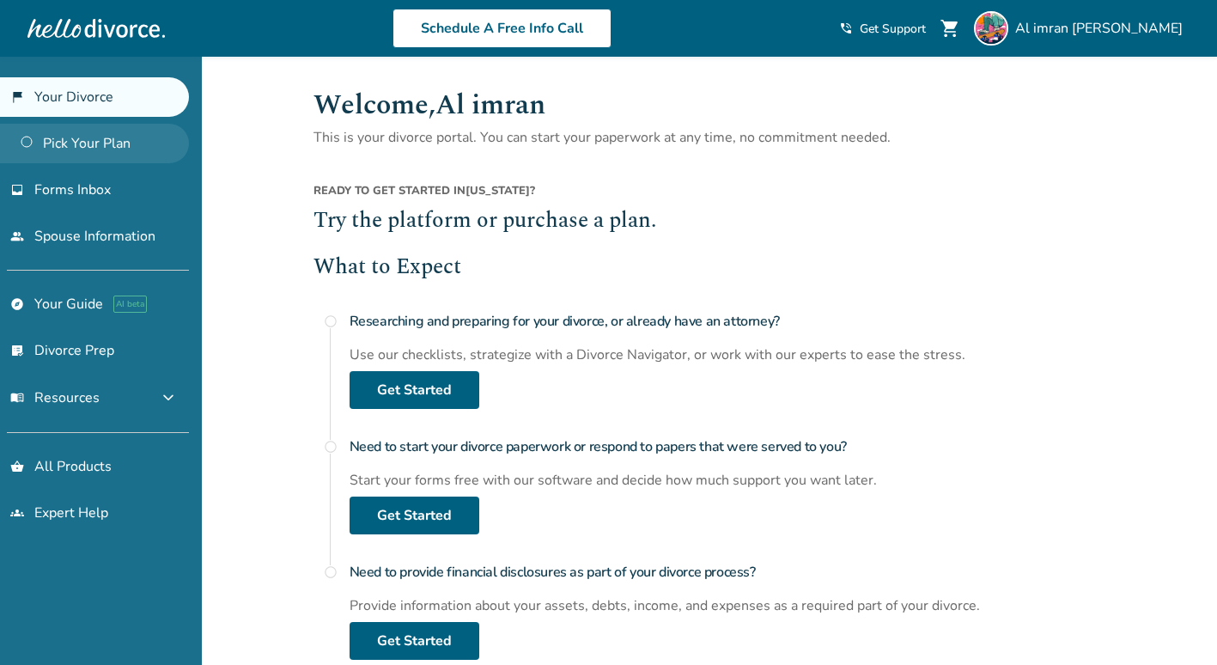
click at [119, 140] on link "Pick Your Plan" at bounding box center [94, 144] width 189 height 40
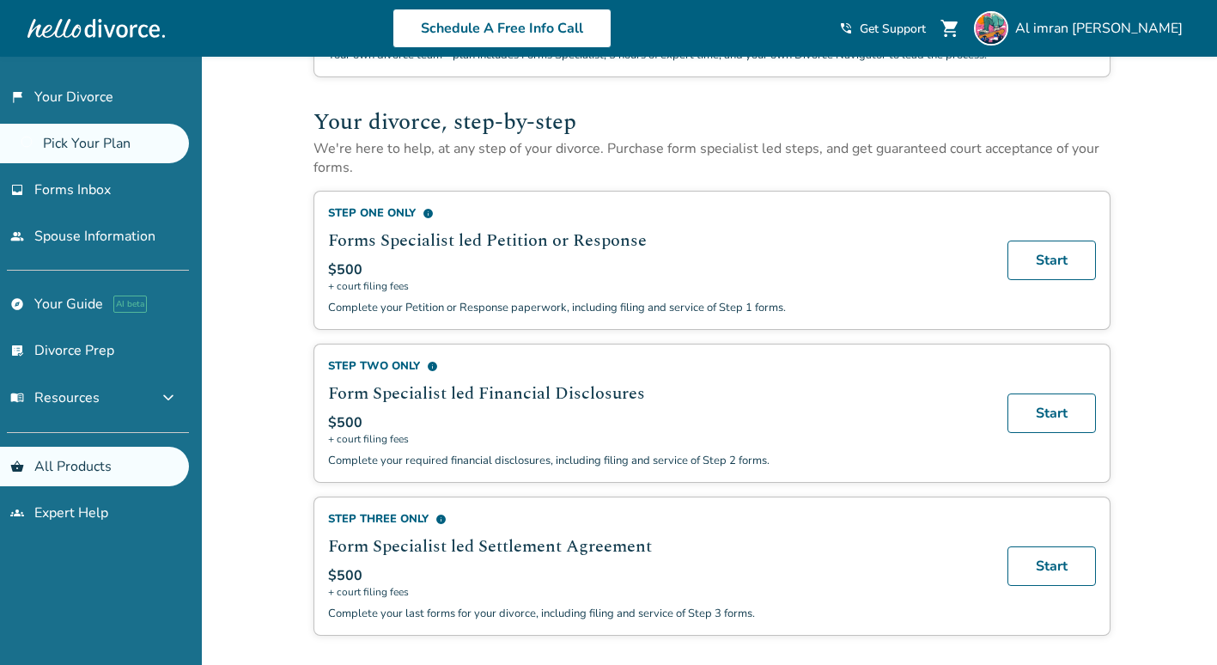
scroll to position [86, 0]
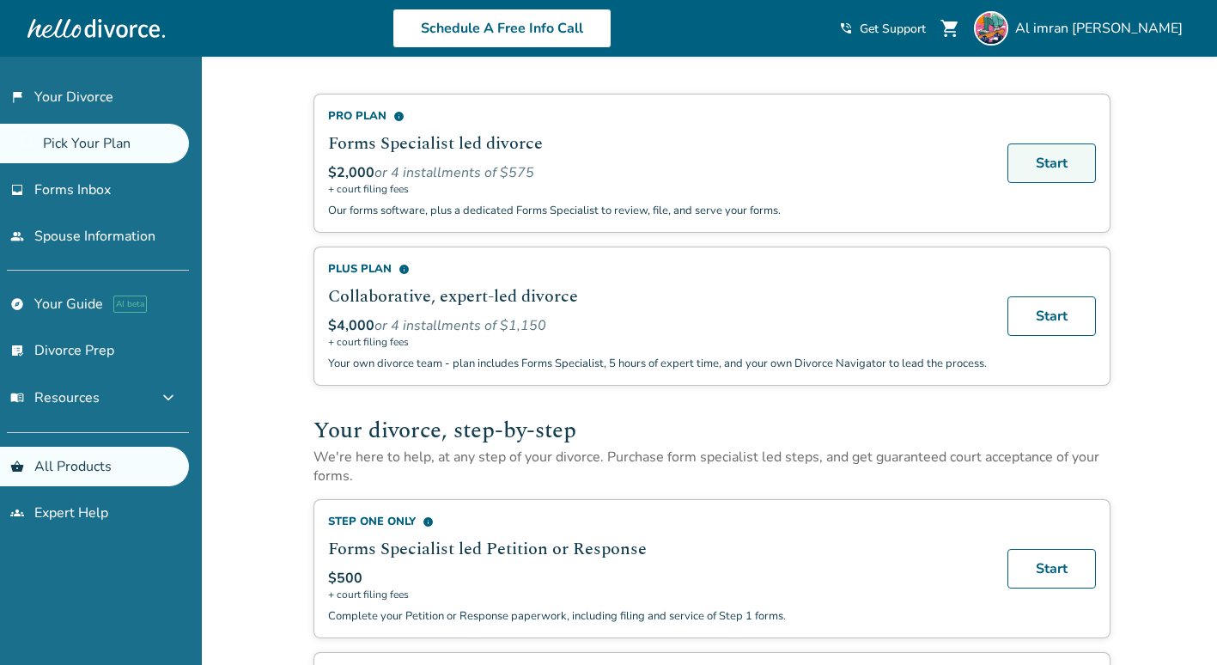
click at [1030, 161] on link "Start" at bounding box center [1052, 163] width 88 height 40
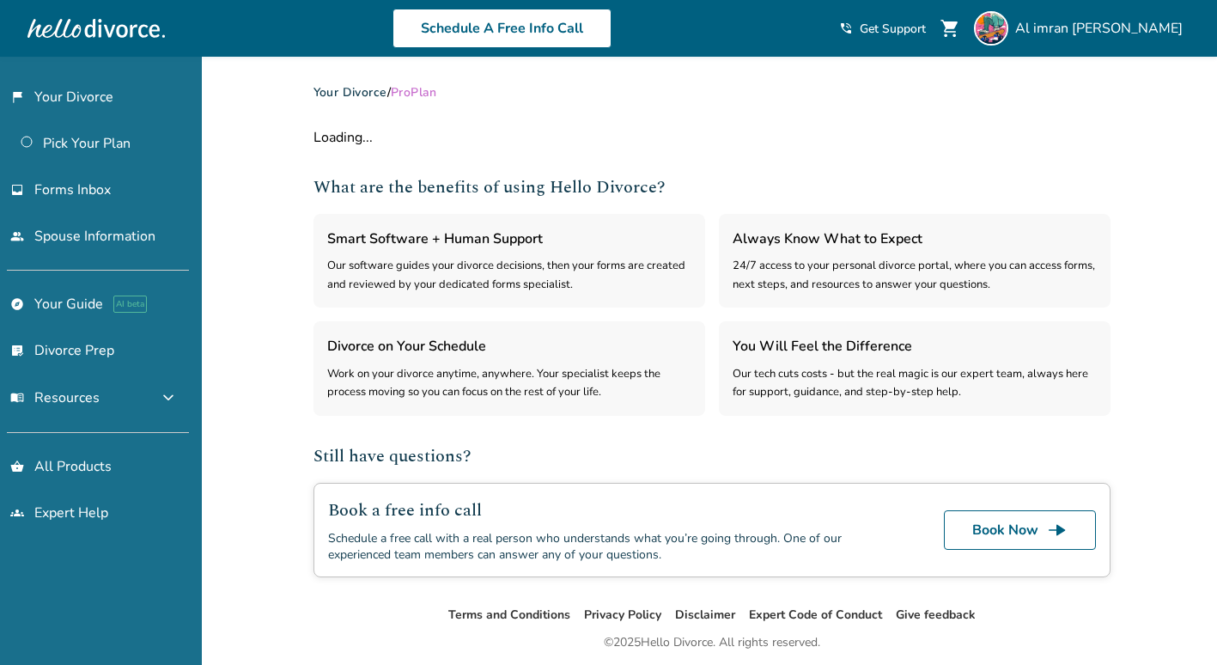
select select "***"
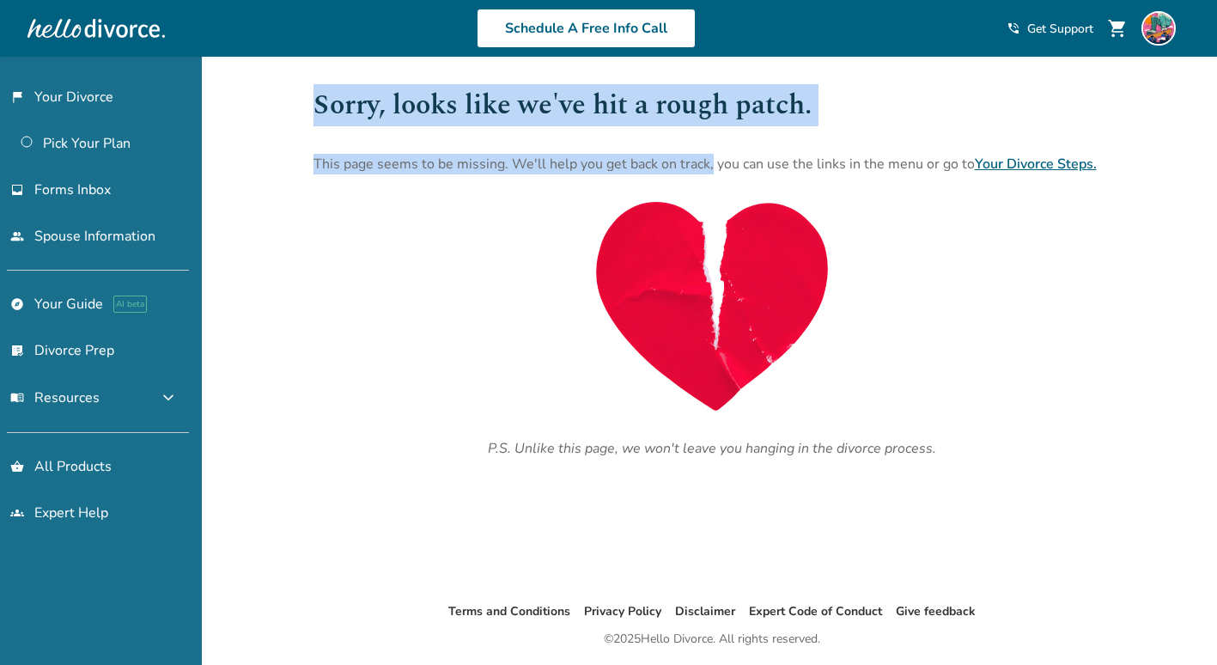
drag, startPoint x: 306, startPoint y: 97, endPoint x: 711, endPoint y: 146, distance: 408.5
click at [711, 146] on div "Sorry, looks like we've hit a rough patch. This page seems to be missing. We'll…" at bounding box center [712, 329] width 825 height 545
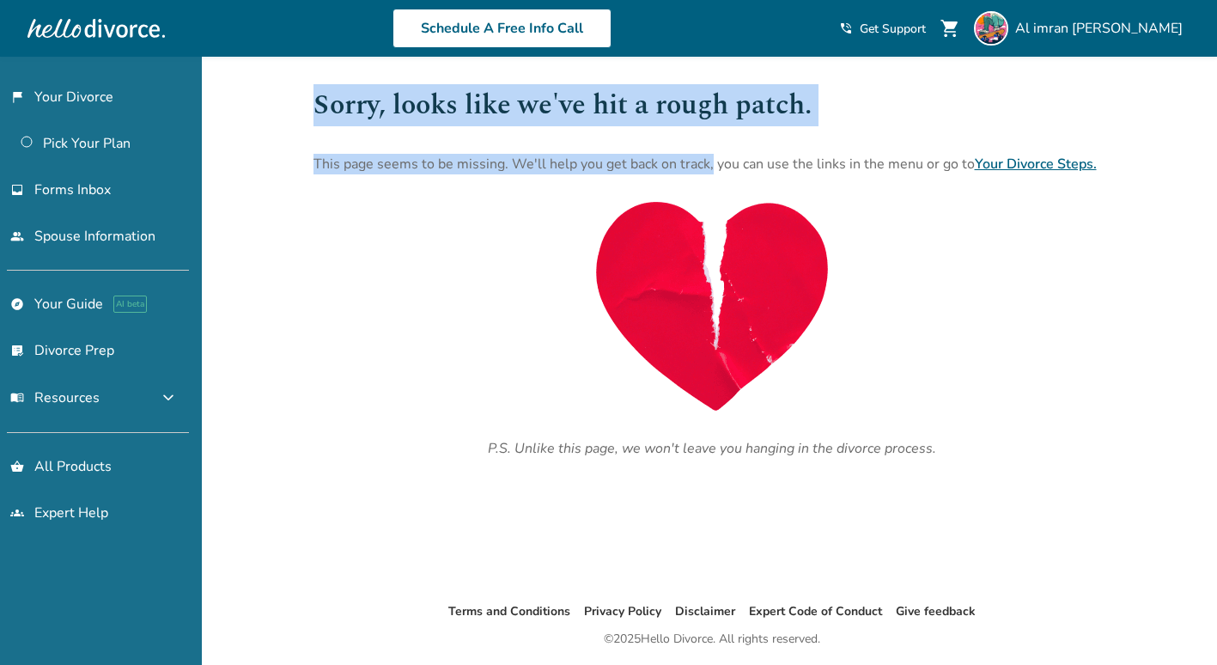
click at [849, 138] on div "Sorry, looks like we've hit a rough patch. This page seems to be missing. We'll…" at bounding box center [712, 271] width 797 height 375
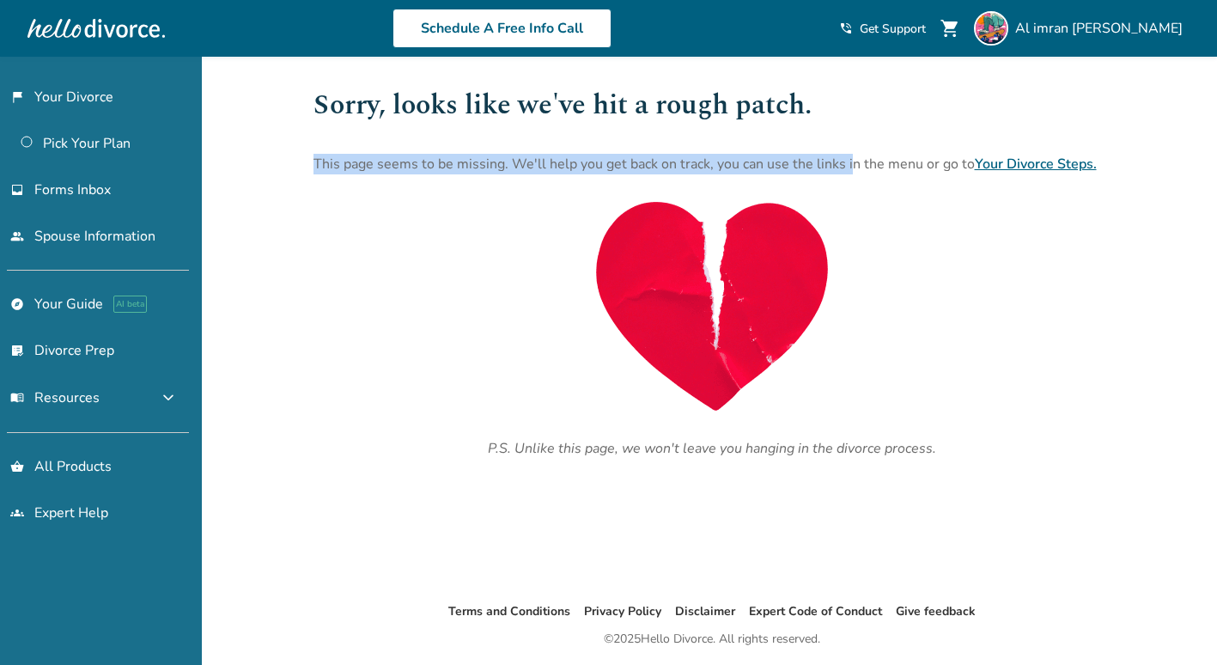
drag, startPoint x: 296, startPoint y: 164, endPoint x: 847, endPoint y: 186, distance: 551.2
click at [847, 186] on div "Added to cart Sorry, looks like we've hit a rough patch. This page seems to be …" at bounding box center [608, 389] width 1217 height 665
drag, startPoint x: 847, startPoint y: 186, endPoint x: 1050, endPoint y: 165, distance: 203.8
click at [1050, 165] on link "Your Divorce Steps." at bounding box center [1036, 164] width 122 height 19
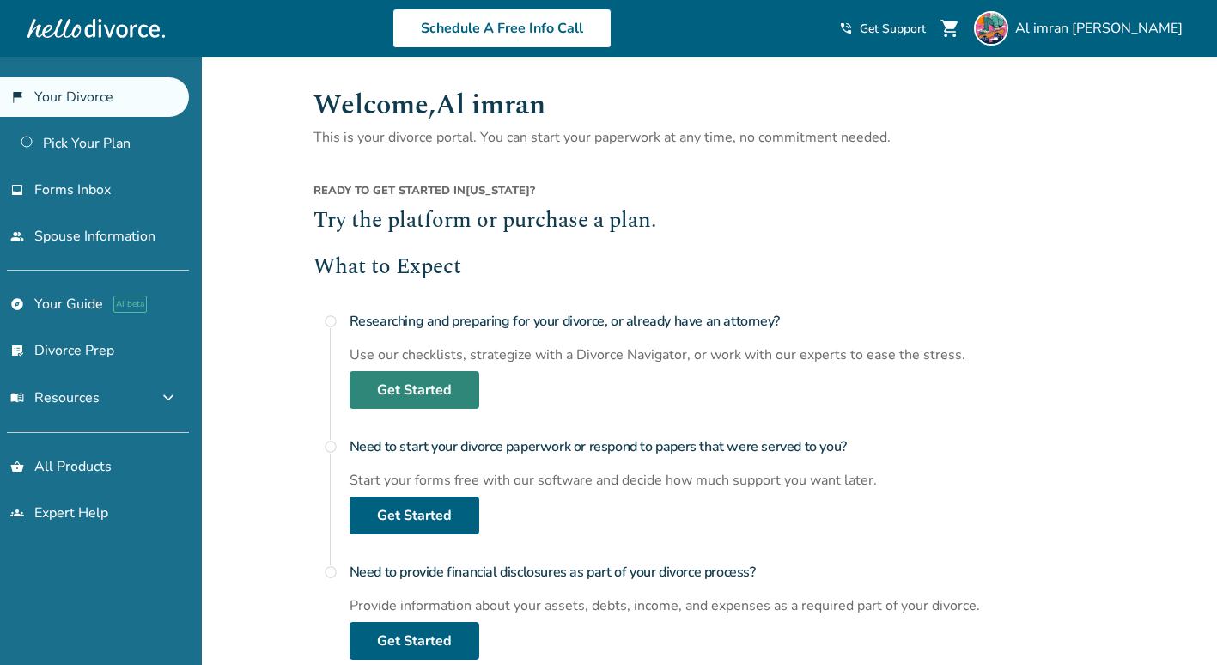
click at [406, 380] on link "Get Started" at bounding box center [415, 390] width 130 height 38
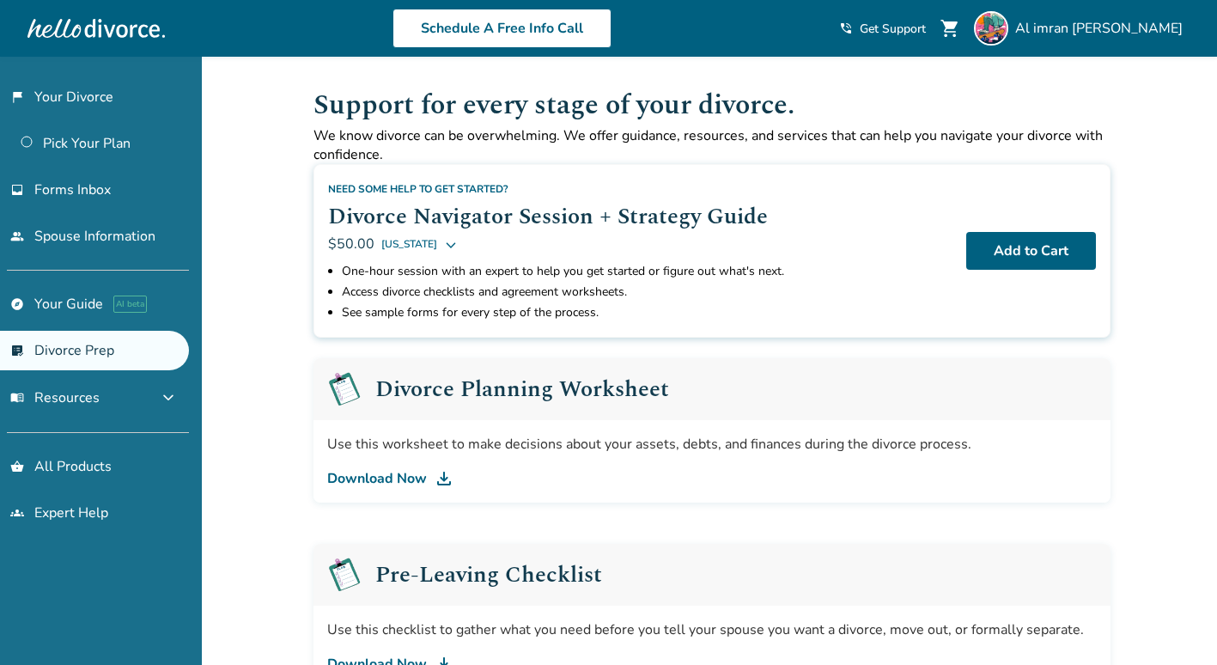
click at [410, 249] on span "[US_STATE]" at bounding box center [409, 244] width 56 height 21
click at [412, 244] on button "[US_STATE]" at bounding box center [419, 244] width 76 height 21
click at [802, 191] on div "Need some help to get started? Divorce Navigator Session + Strategy Guide $50.0…" at bounding box center [640, 217] width 625 height 76
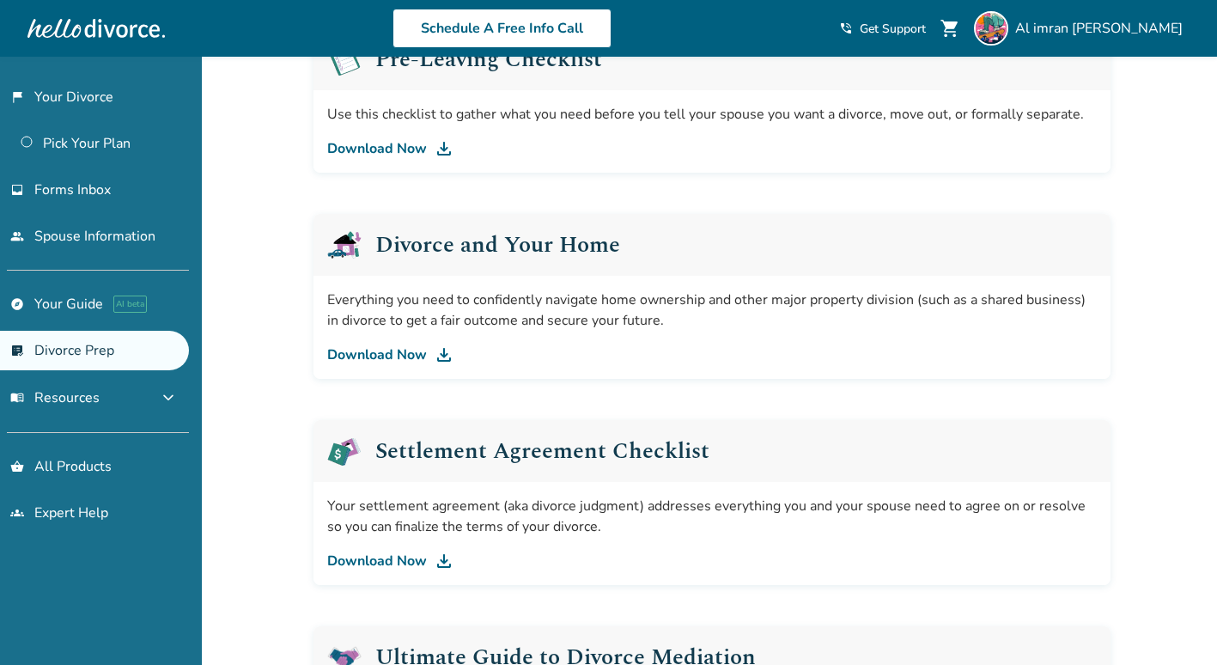
scroll to position [501, 0]
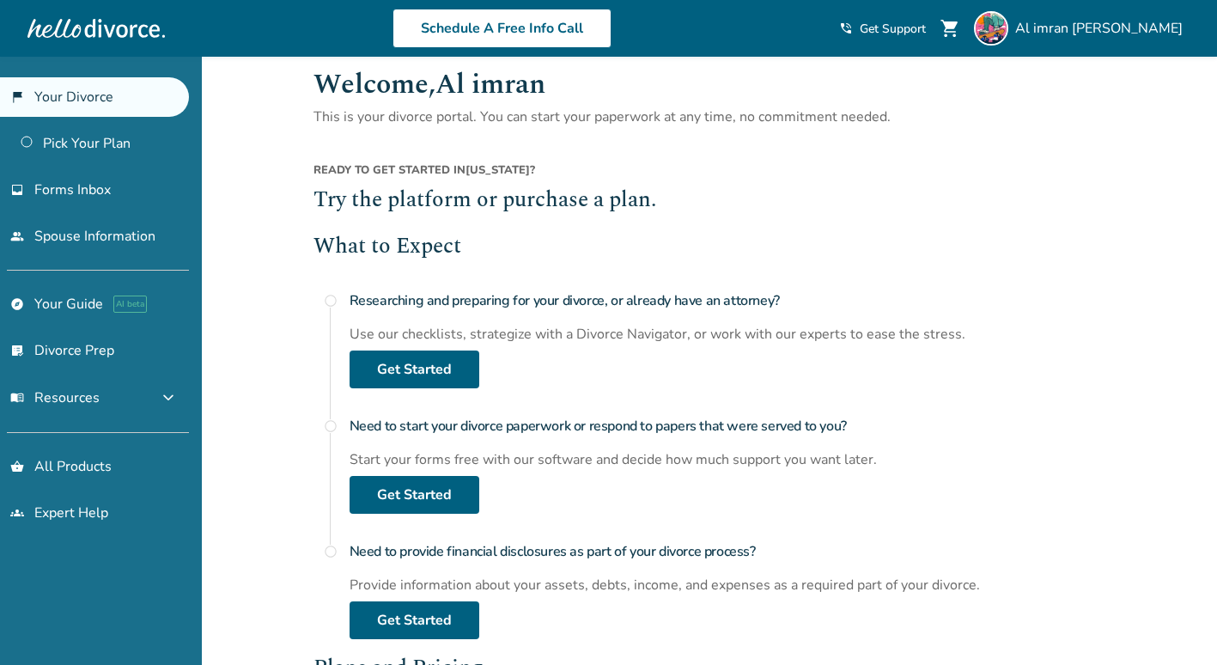
scroll to position [344, 0]
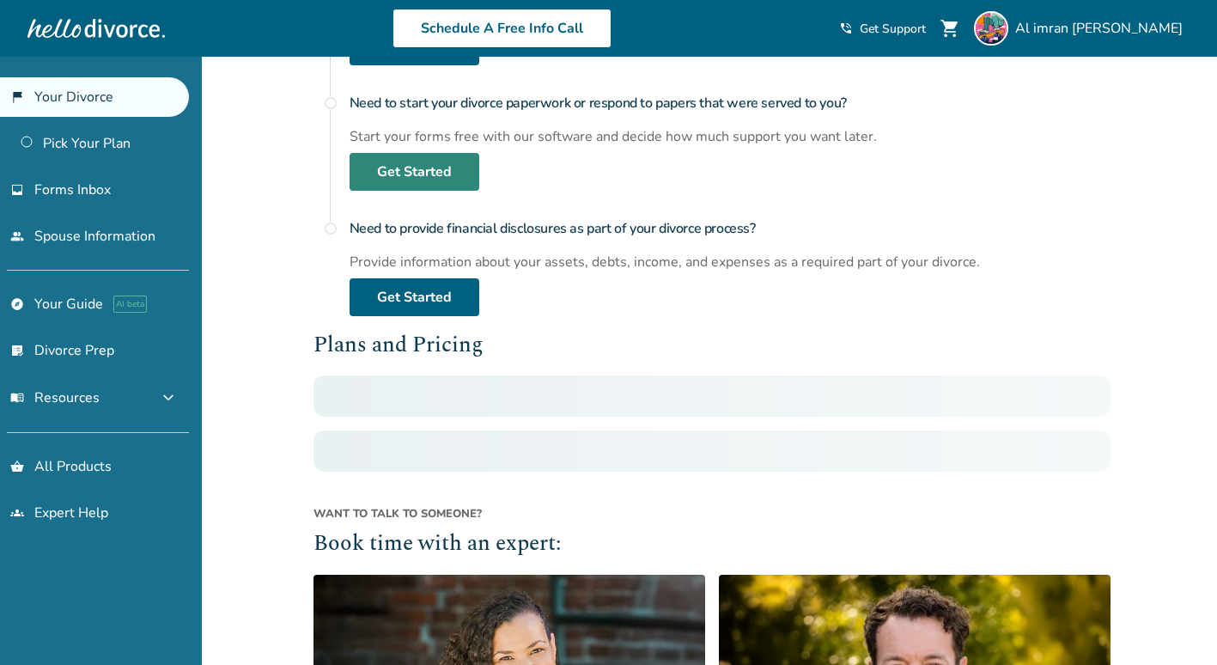
click at [394, 172] on link "Get Started" at bounding box center [415, 172] width 130 height 38
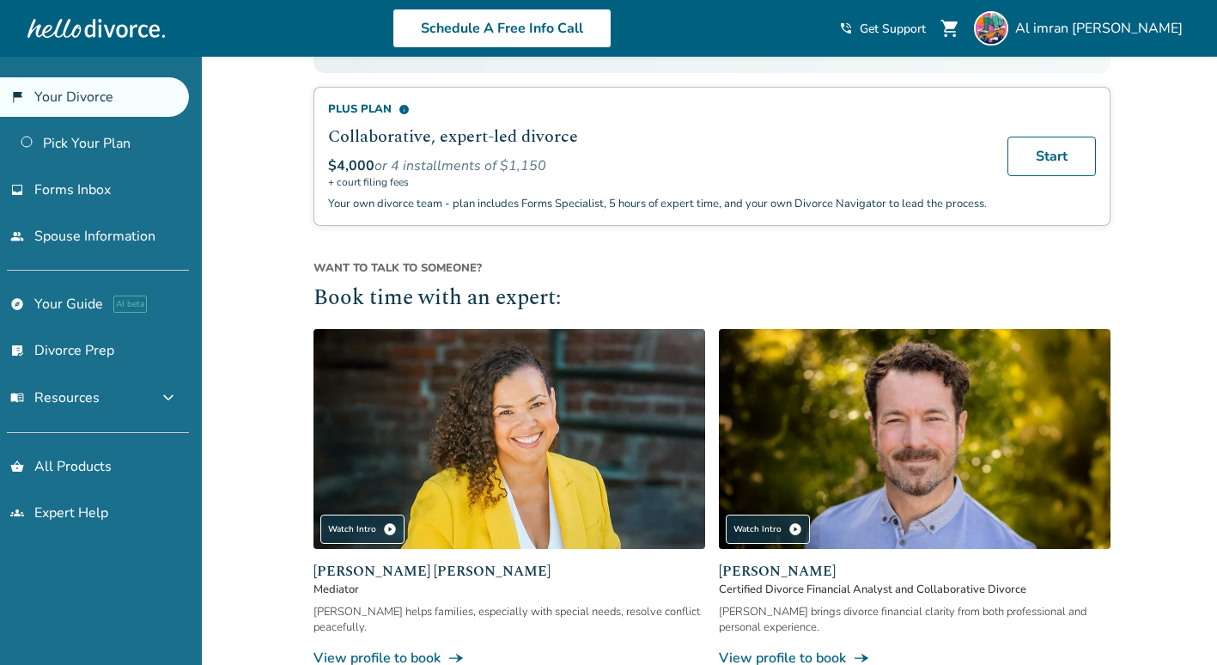
scroll to position [0, 0]
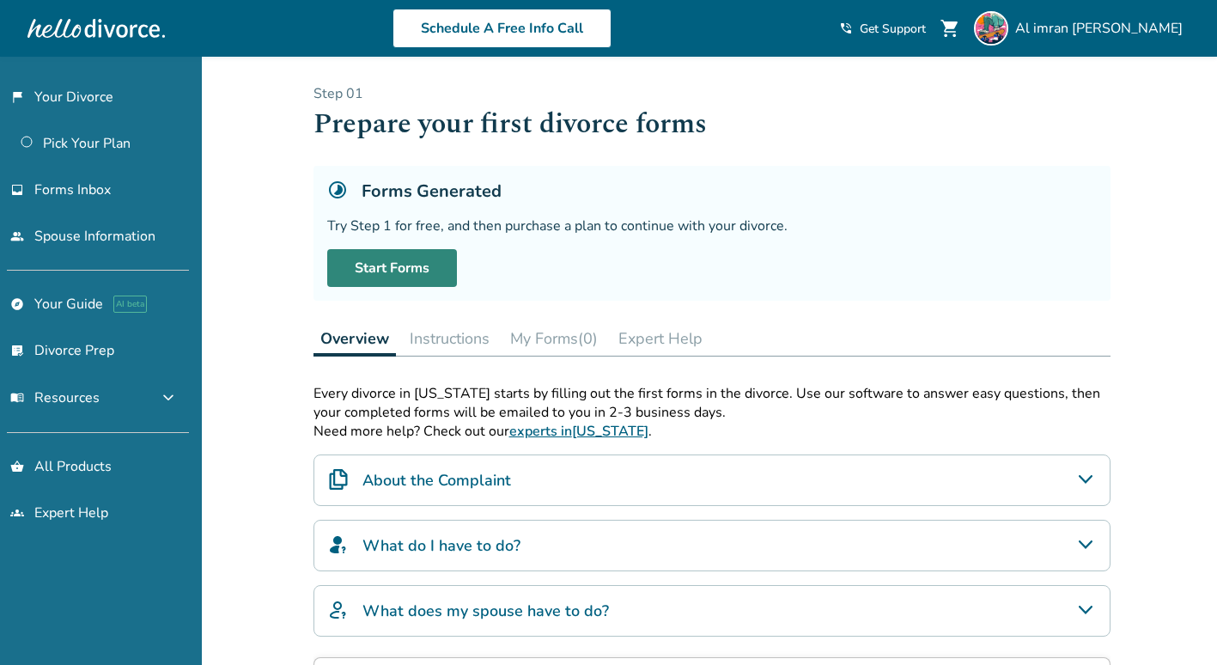
click at [406, 280] on link "Start Forms" at bounding box center [392, 268] width 130 height 38
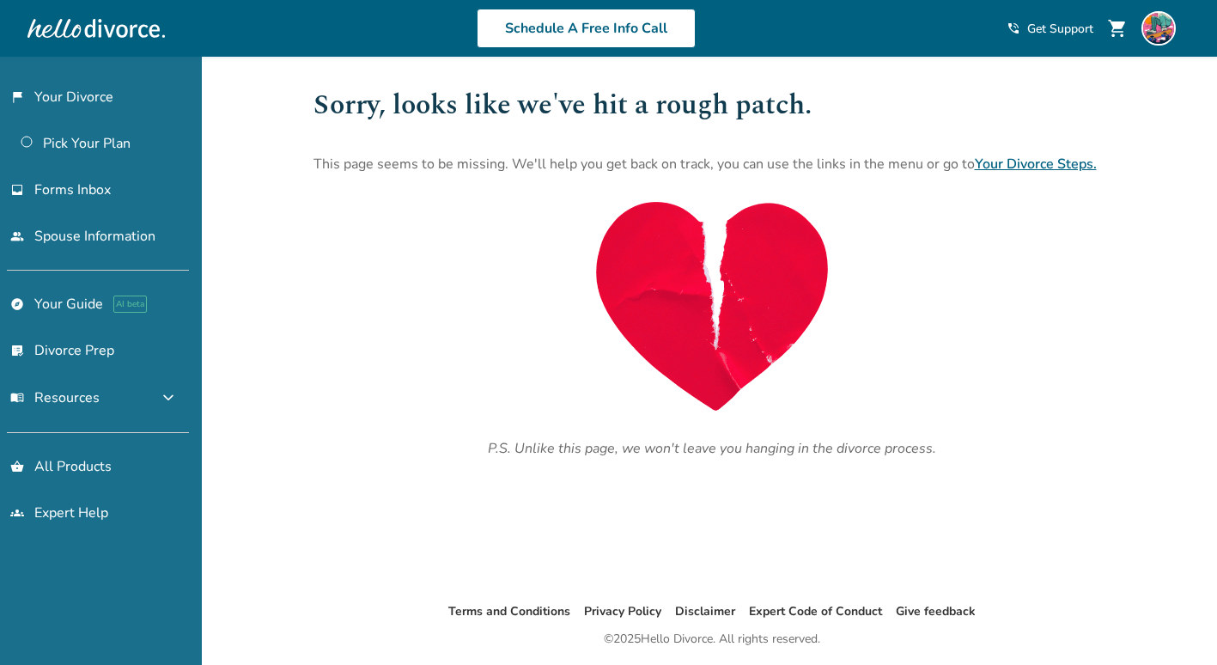
click at [1053, 161] on link "Your Divorce Steps." at bounding box center [1036, 164] width 122 height 19
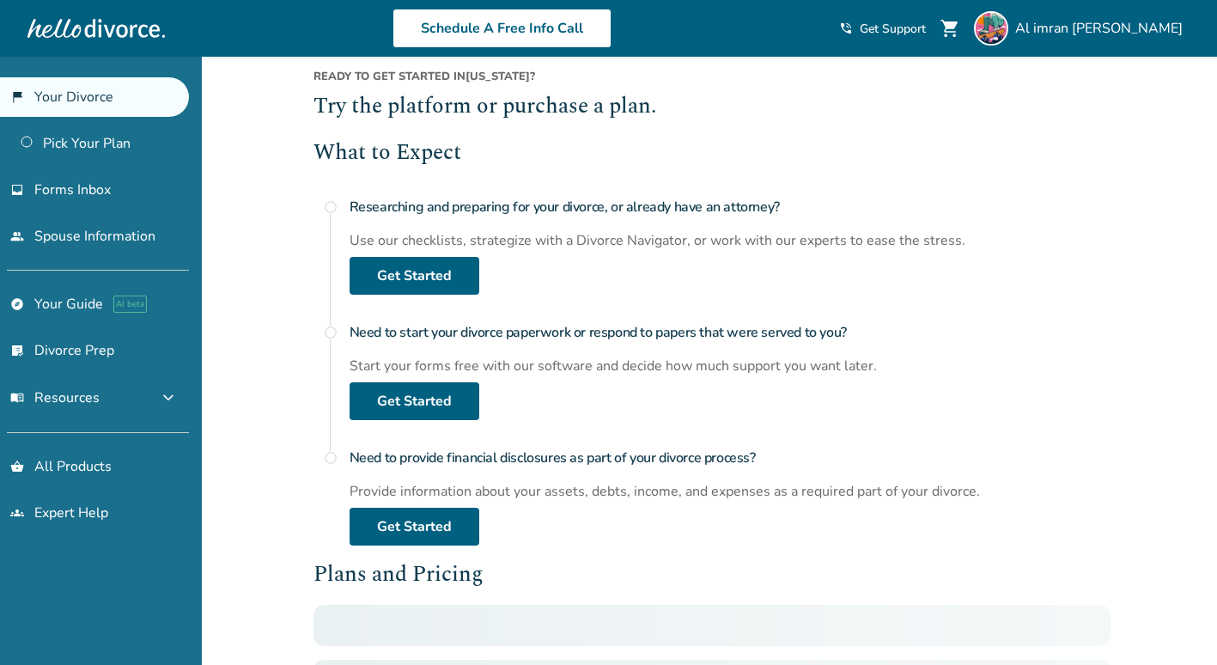
scroll to position [258, 0]
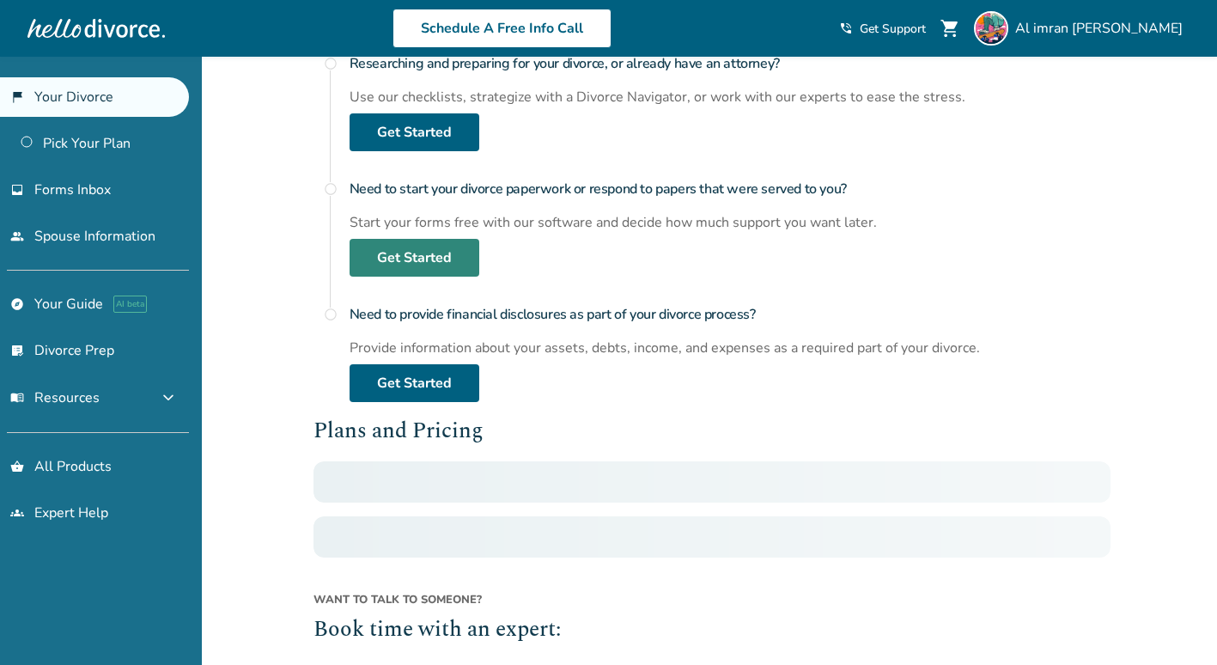
click at [427, 259] on link "Get Started" at bounding box center [415, 258] width 130 height 38
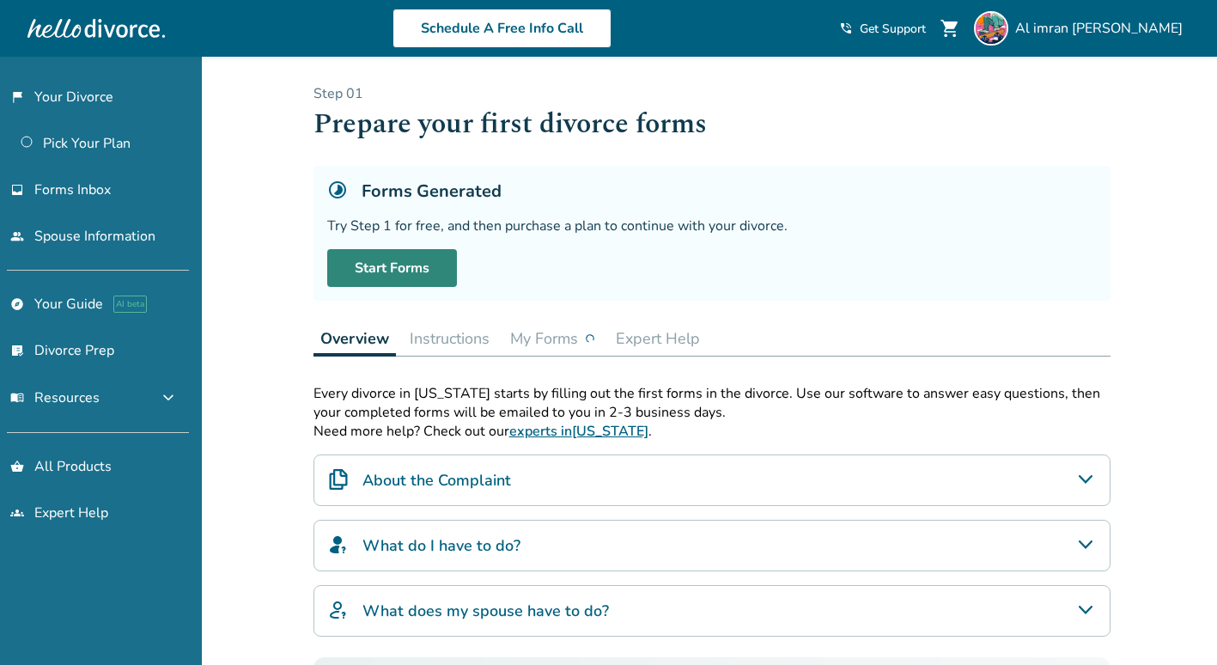
click at [403, 259] on link "Start Forms" at bounding box center [392, 268] width 130 height 38
